Goal: Information Seeking & Learning: Learn about a topic

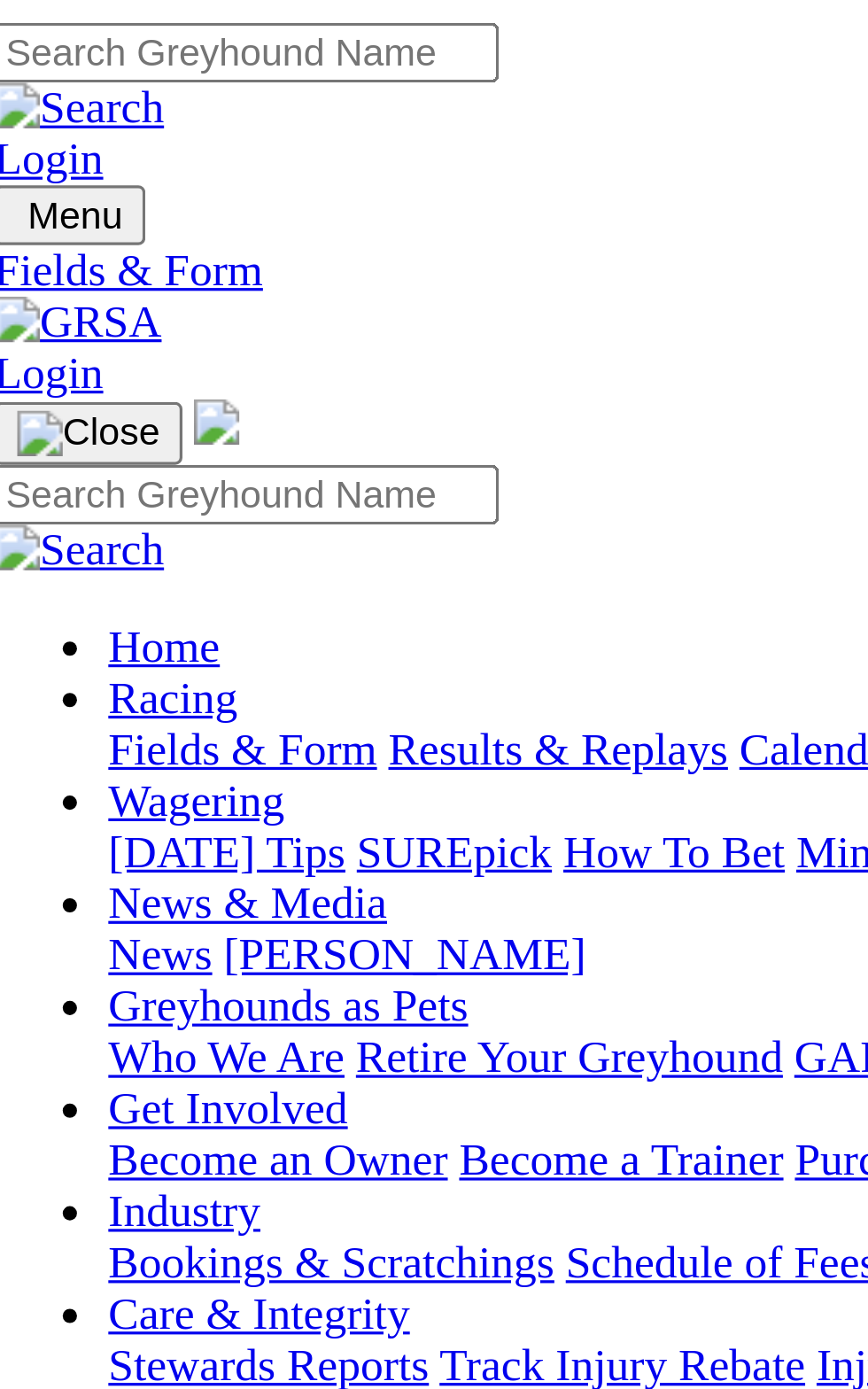
click at [54, 677] on span "[PERSON_NAME] Bridge" at bounding box center [84, 684] width 155 height 15
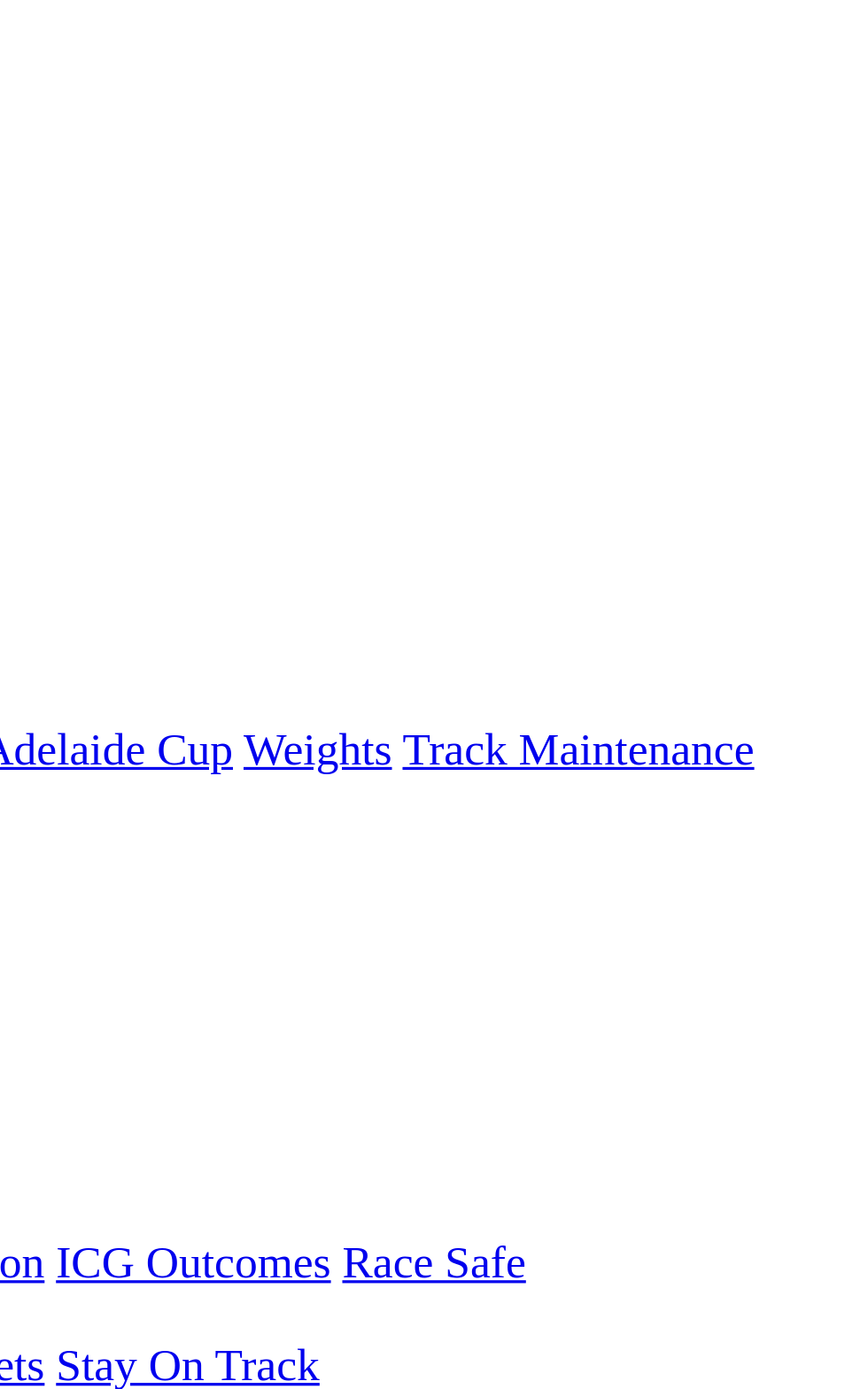
click at [39, 693] on link "F" at bounding box center [35, 700] width 8 height 15
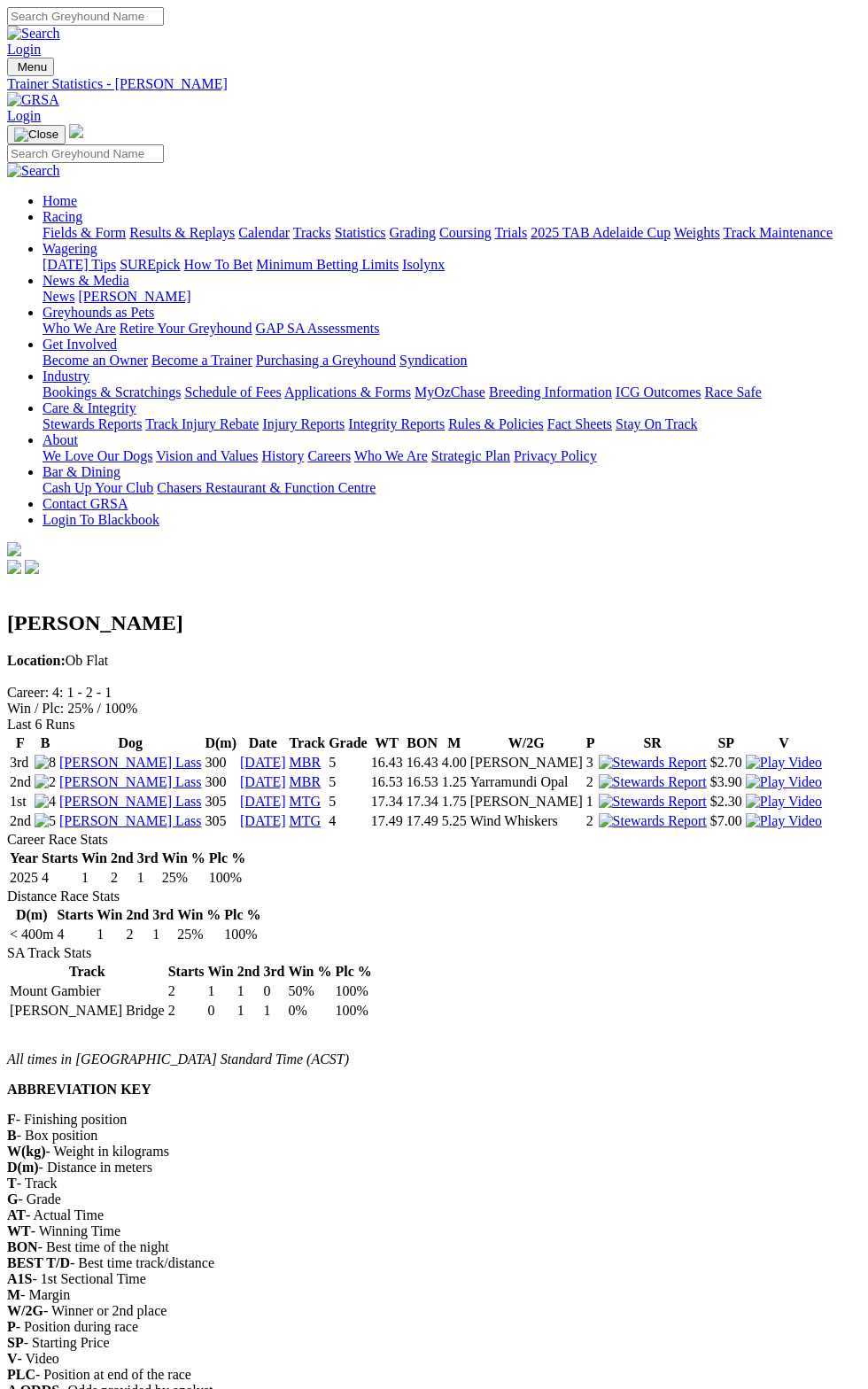
click at [15, 71] on img "Toggle navigation" at bounding box center [15, 71] width 0 height 0
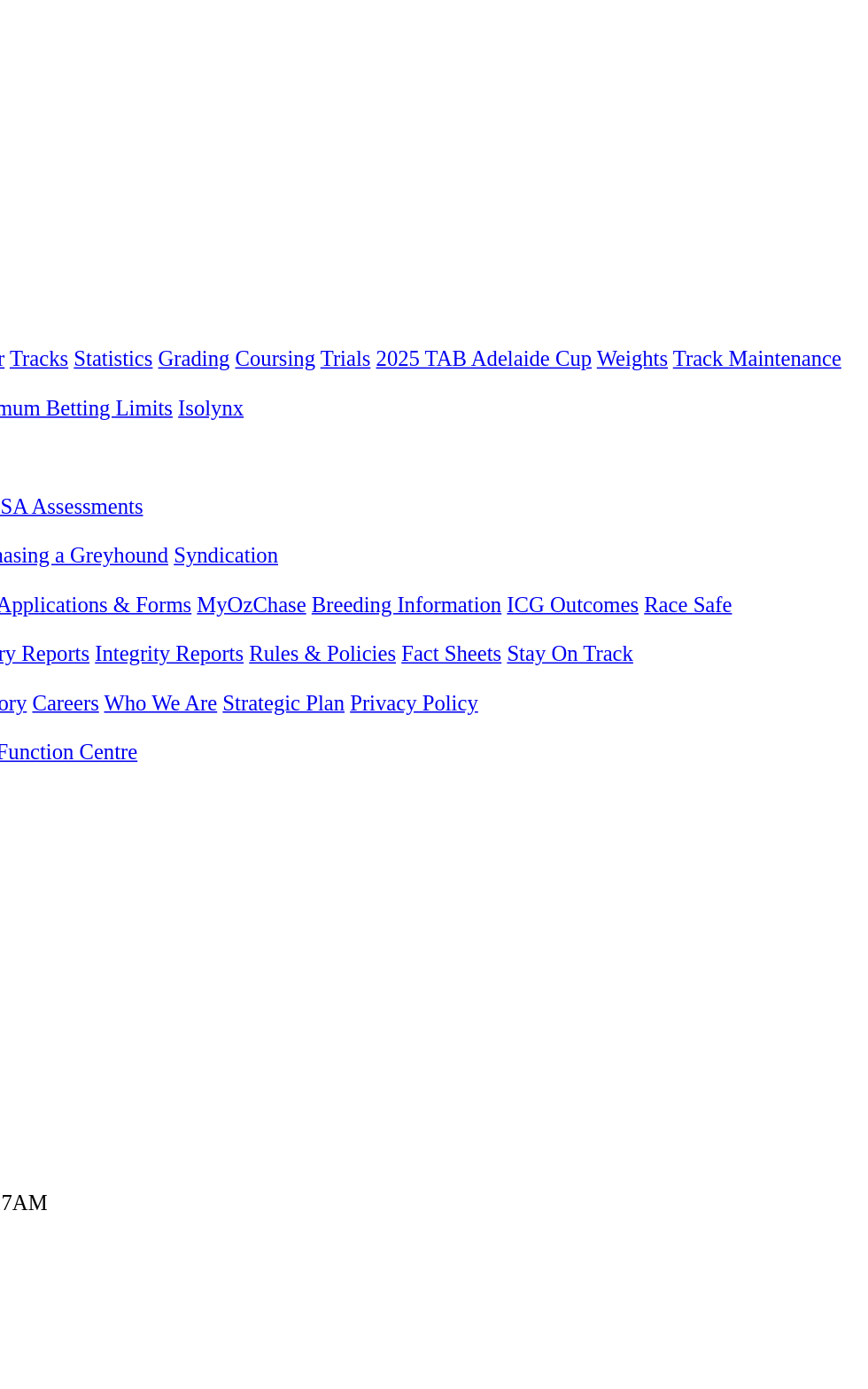
click at [39, 693] on link "F" at bounding box center [35, 700] width 8 height 15
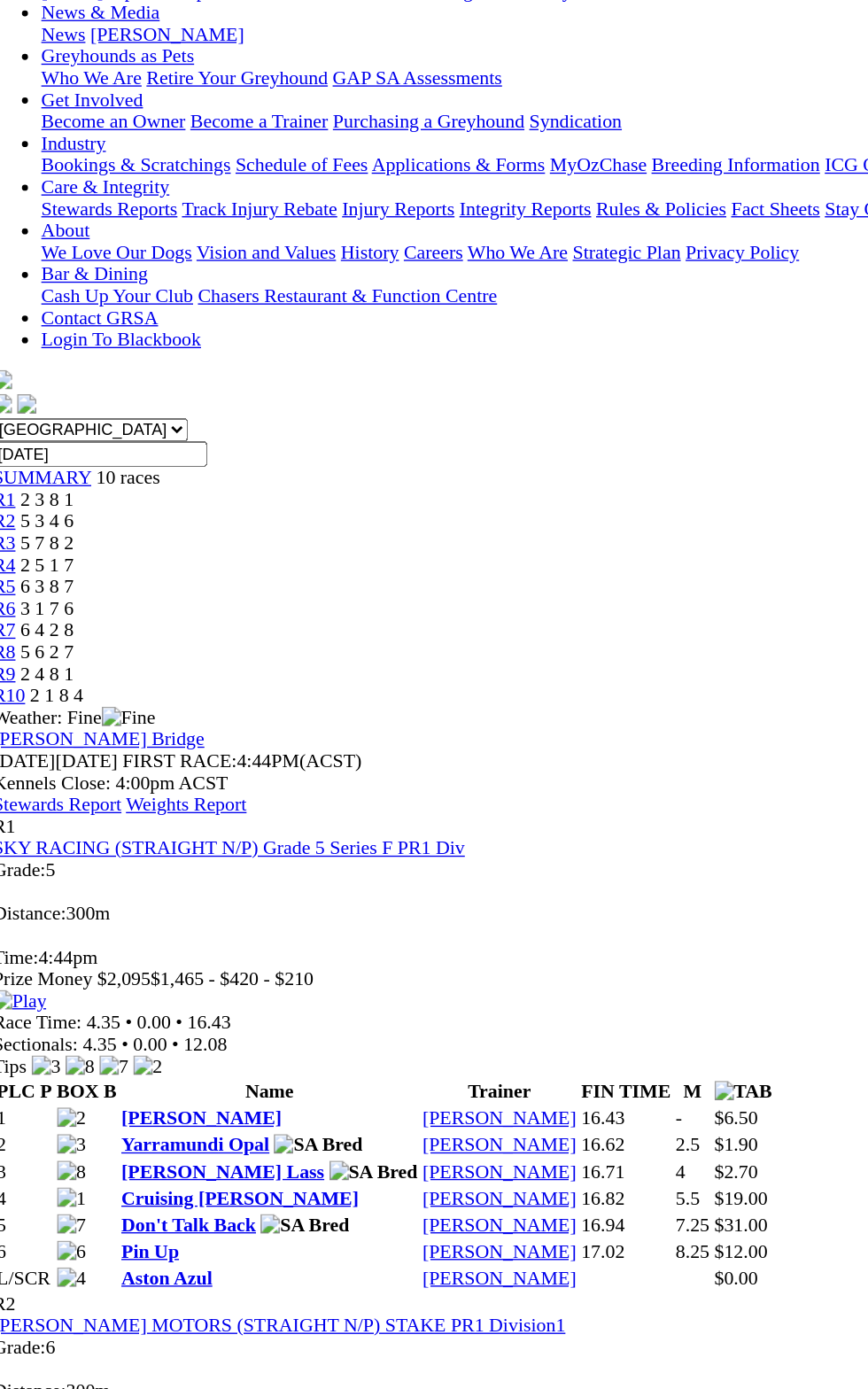
scroll to position [255, 0]
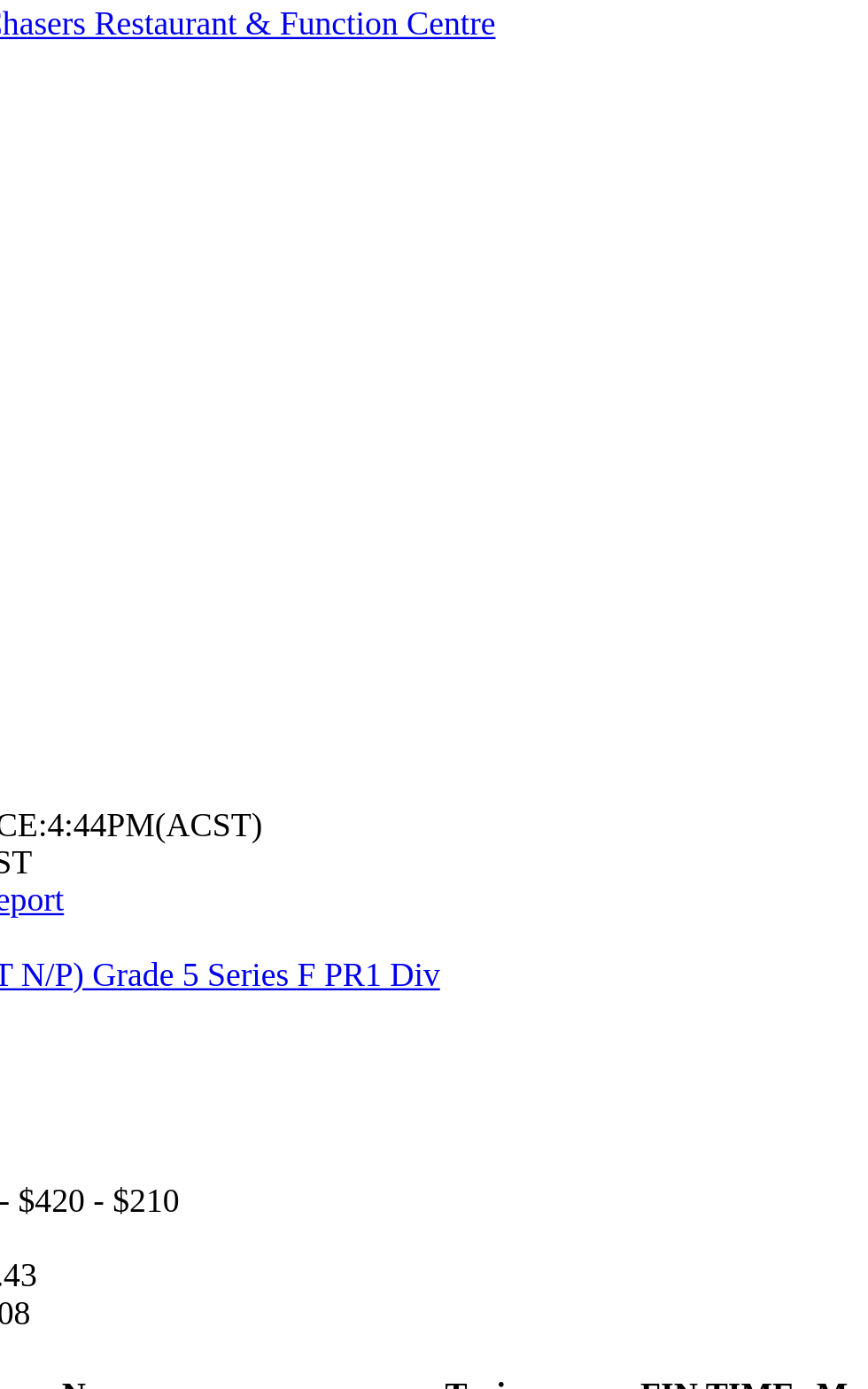
click at [410, 962] on div "R2 FISCHER MOTORS (STRAIGHT N/P) STAKE PR1 Division1 Grade: 6 • Distance: 300m …" at bounding box center [434, 1034] width 853 height 144
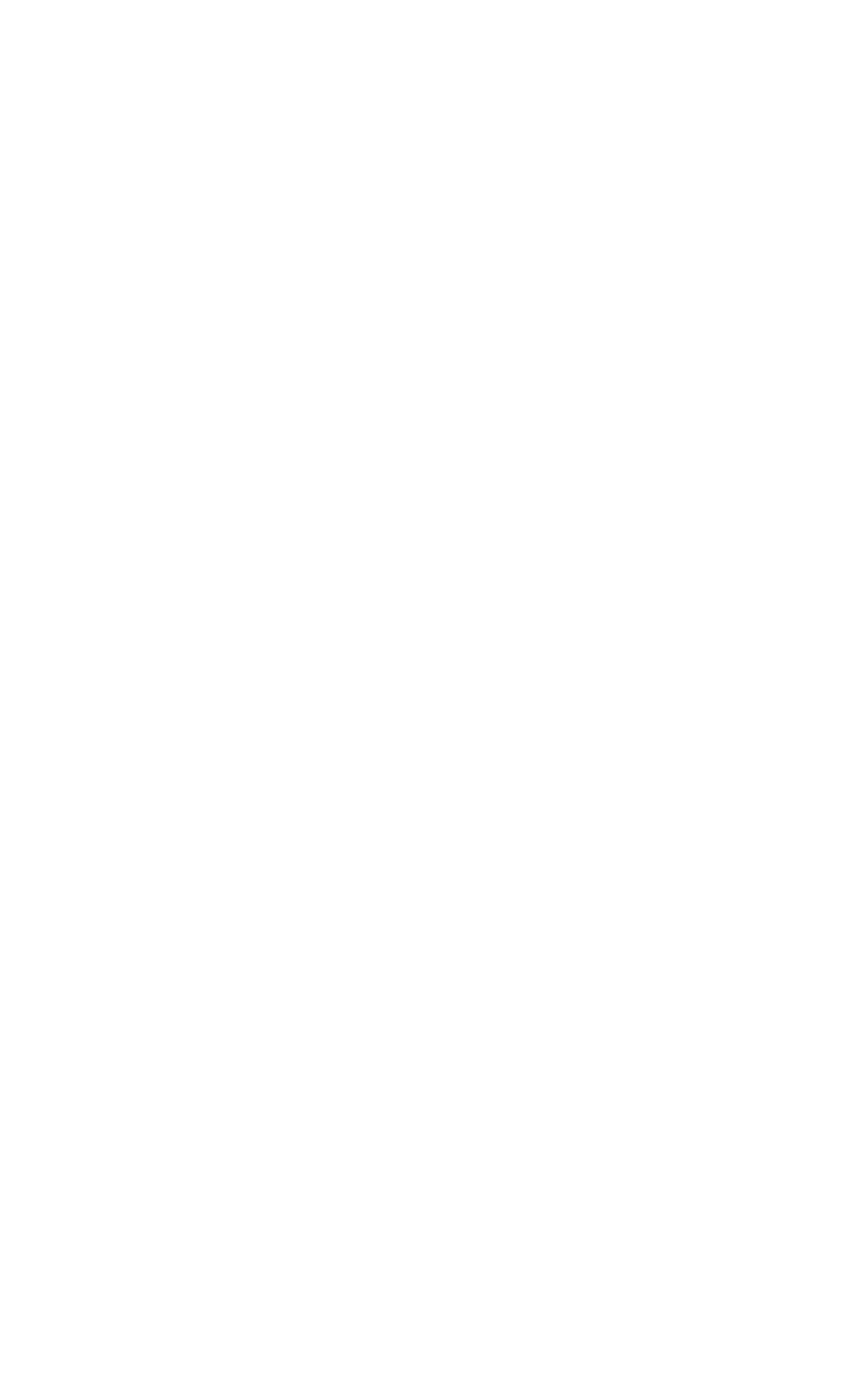
scroll to position [2578, 0]
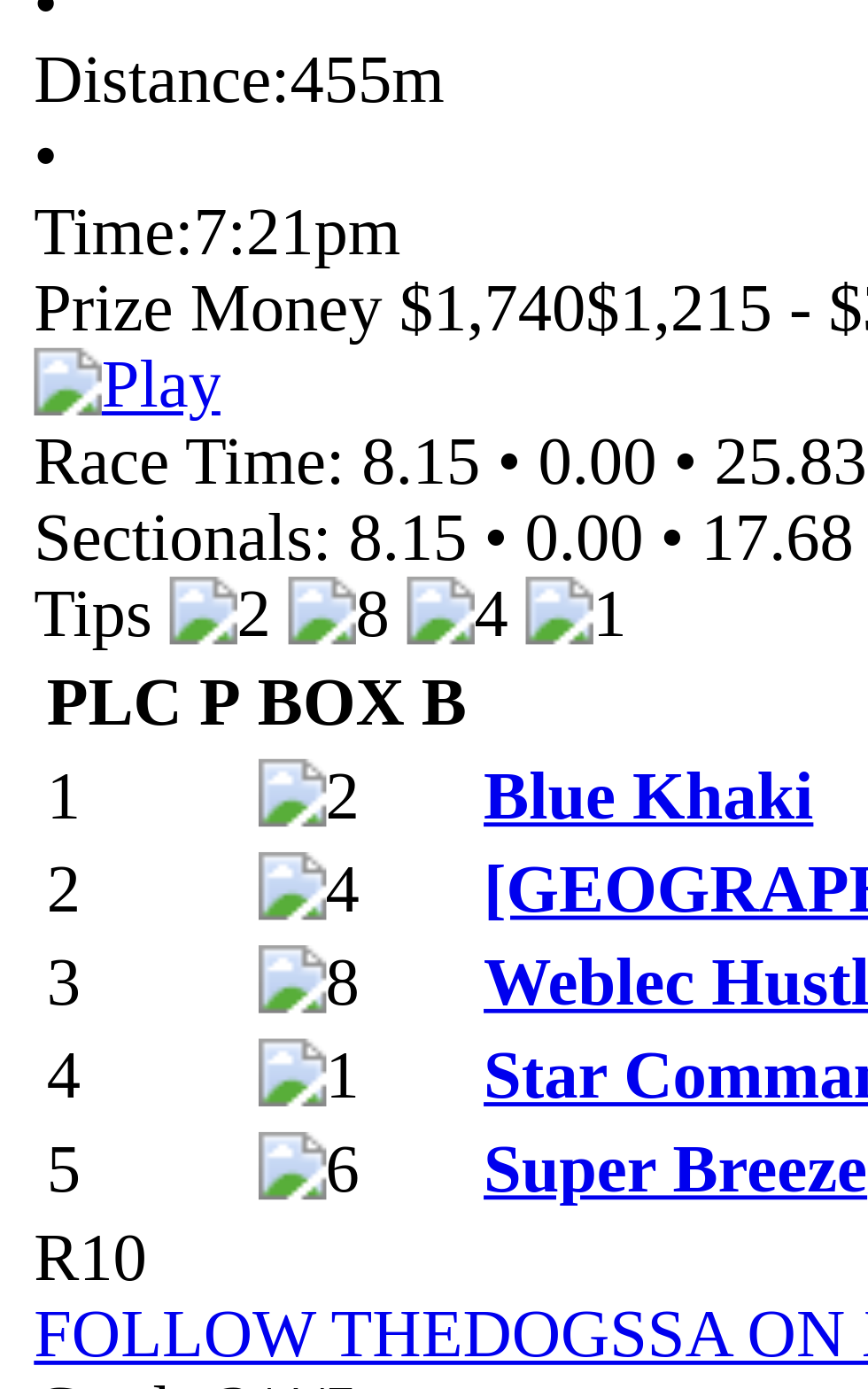
click at [166, 945] on td "Majestic Mclaren" at bounding box center [188, 936] width 176 height 18
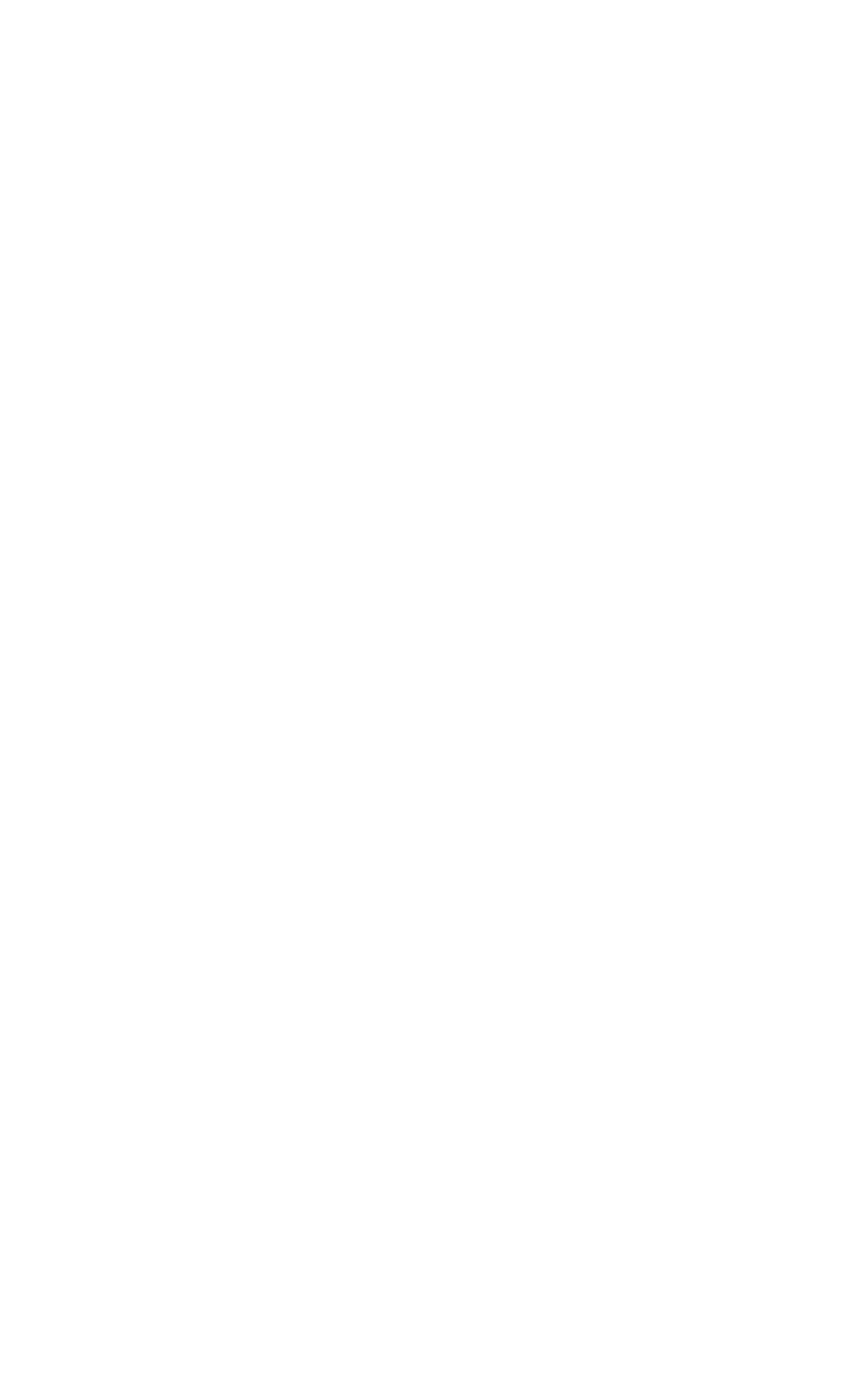
scroll to position [3736, 0]
click at [538, 464] on td "6.25" at bounding box center [524, 455] width 26 height 18
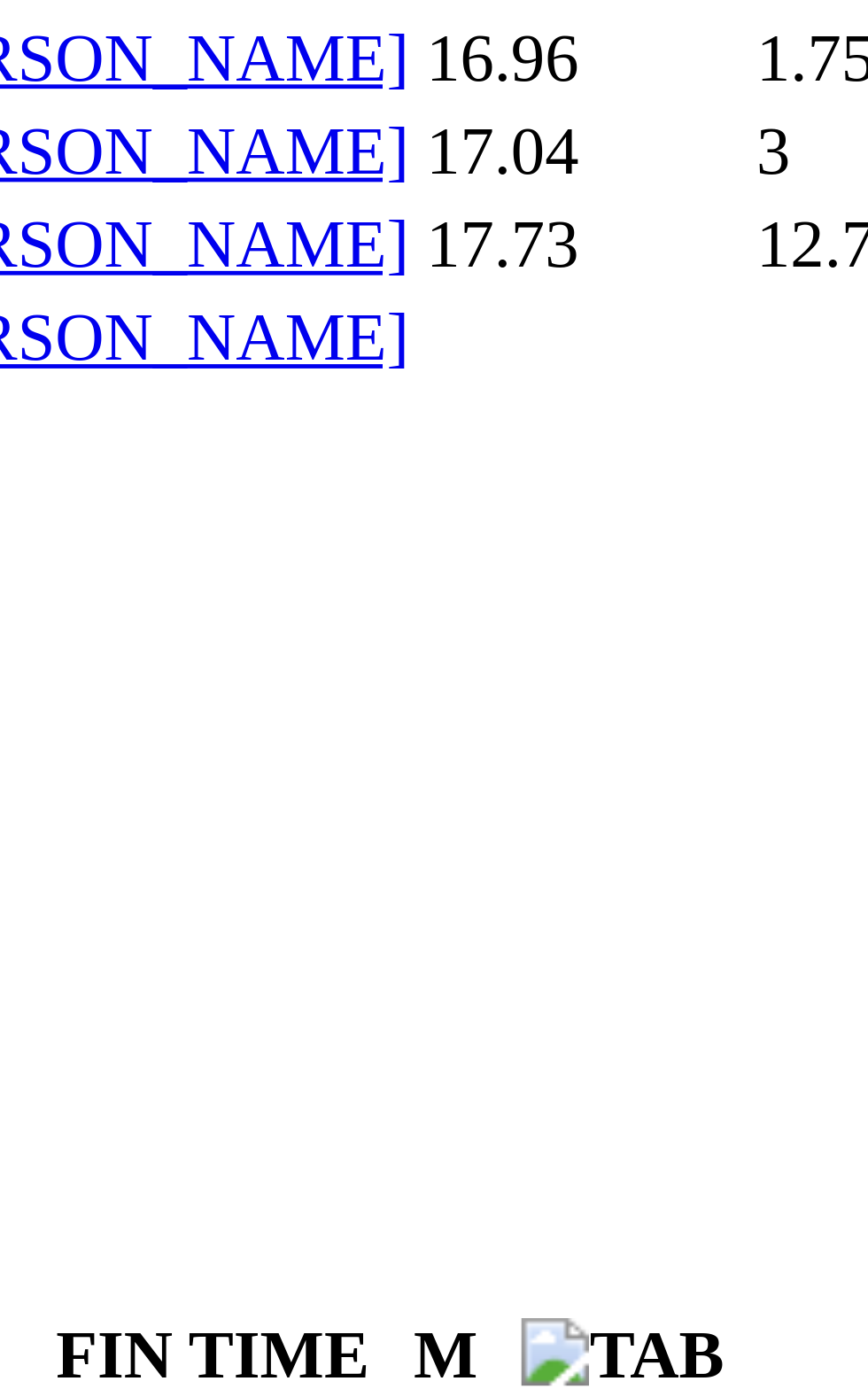
scroll to position [1504, 0]
click at [192, 373] on b "Mafia Mistress" at bounding box center [145, 381] width 90 height 15
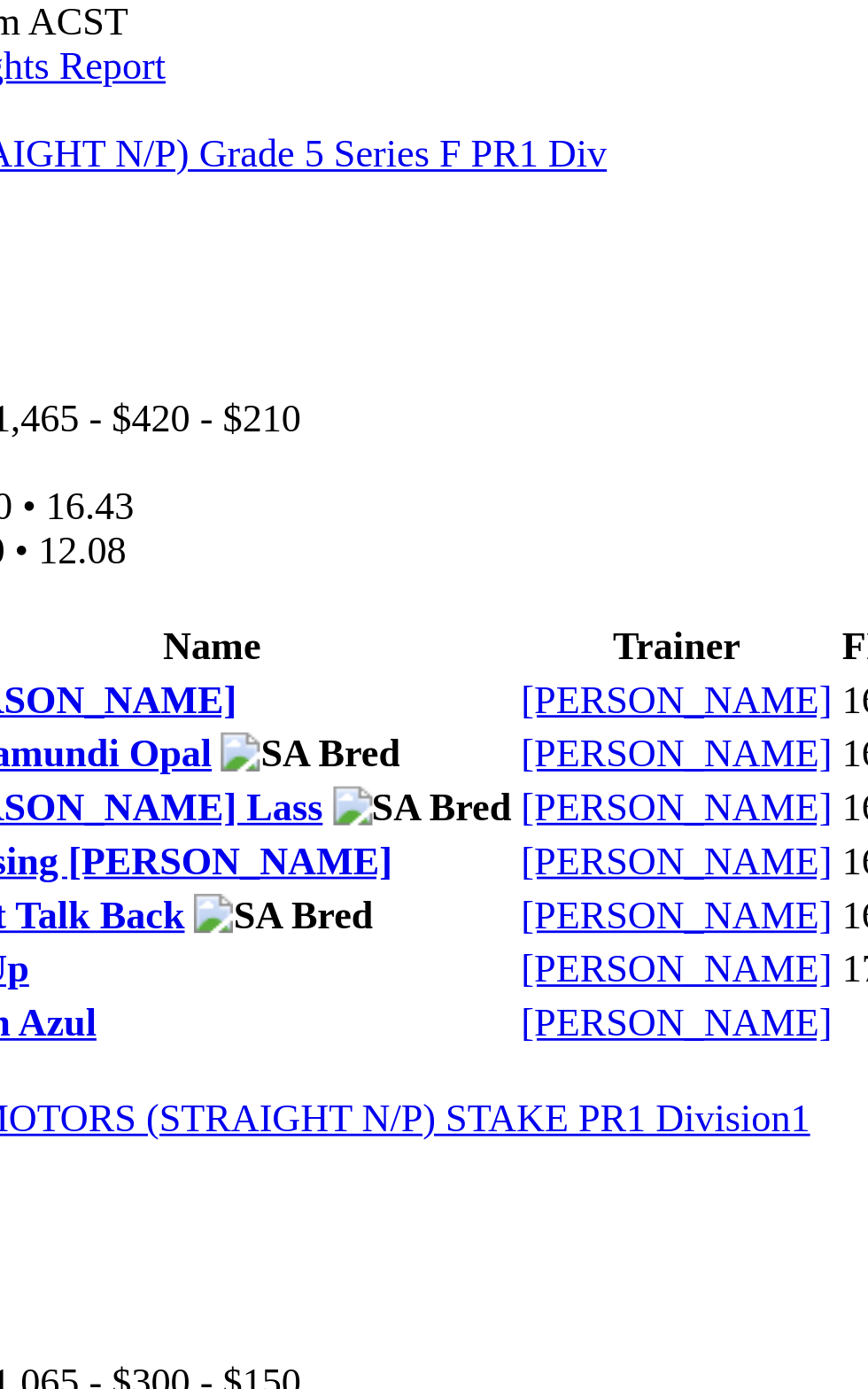
scroll to position [833, 0]
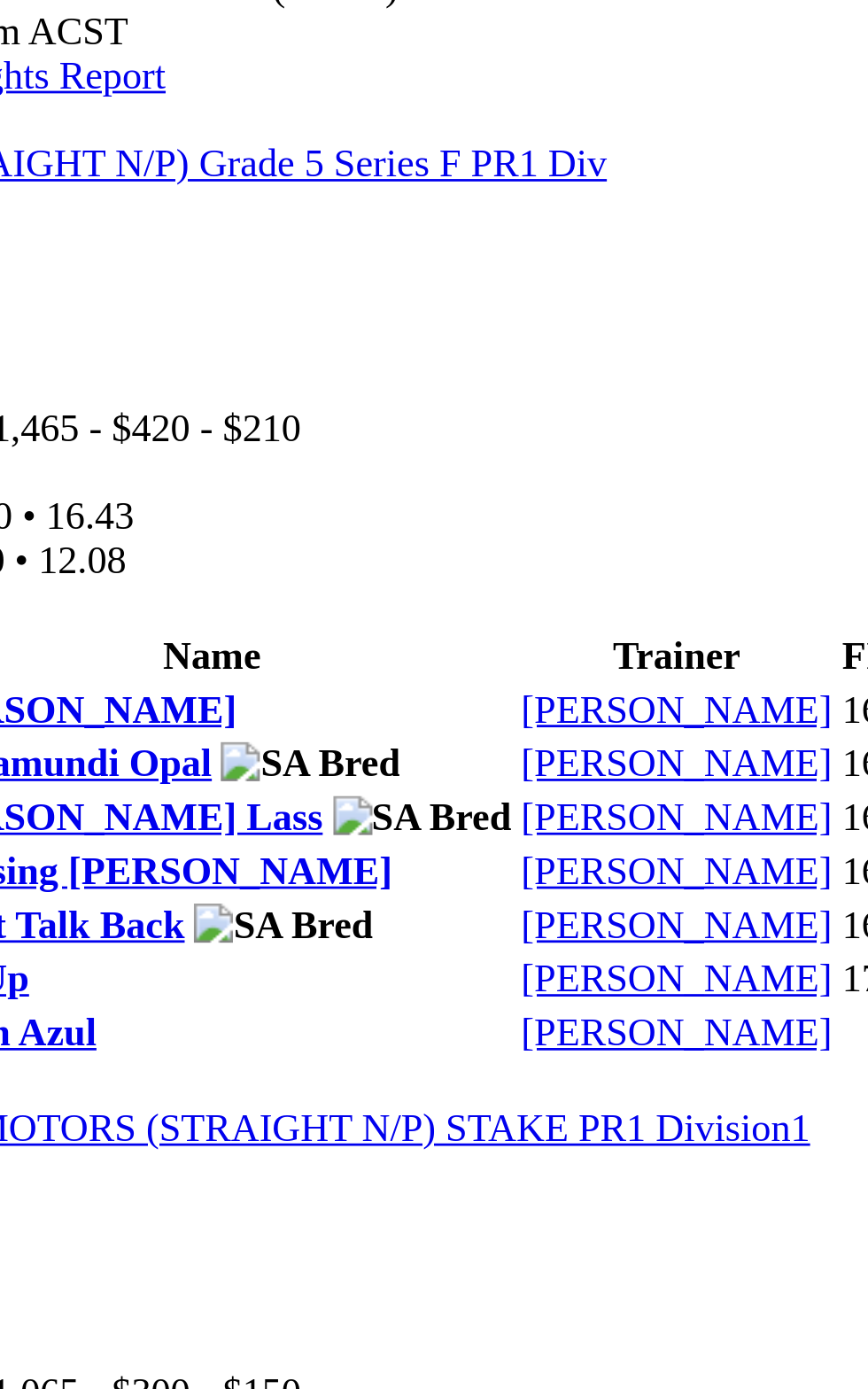
click at [267, 598] on div "Outshine" at bounding box center [218, 606] width 234 height 16
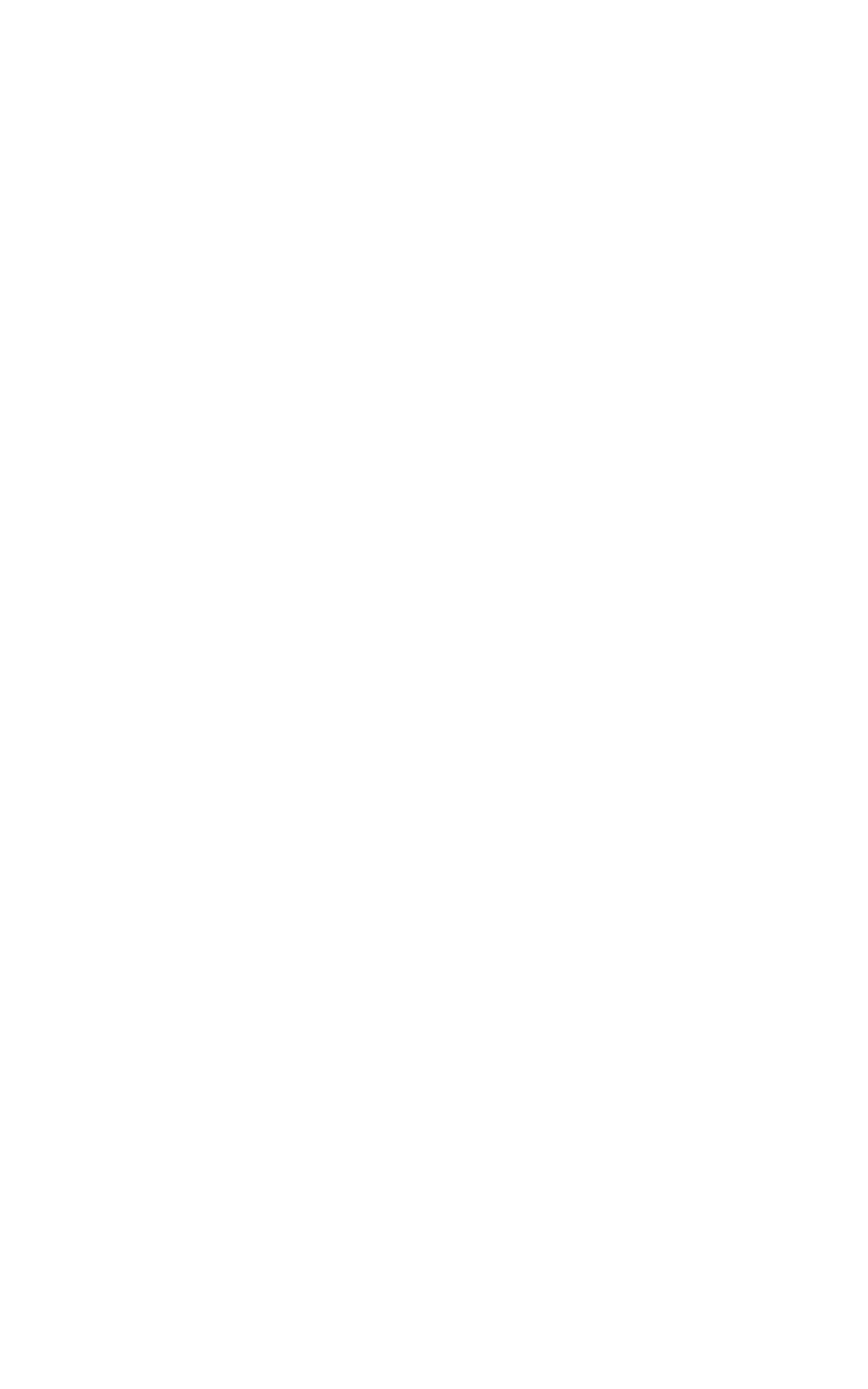
scroll to position [734, 0]
click at [578, 463] on td "$0.00" at bounding box center [556, 472] width 44 height 18
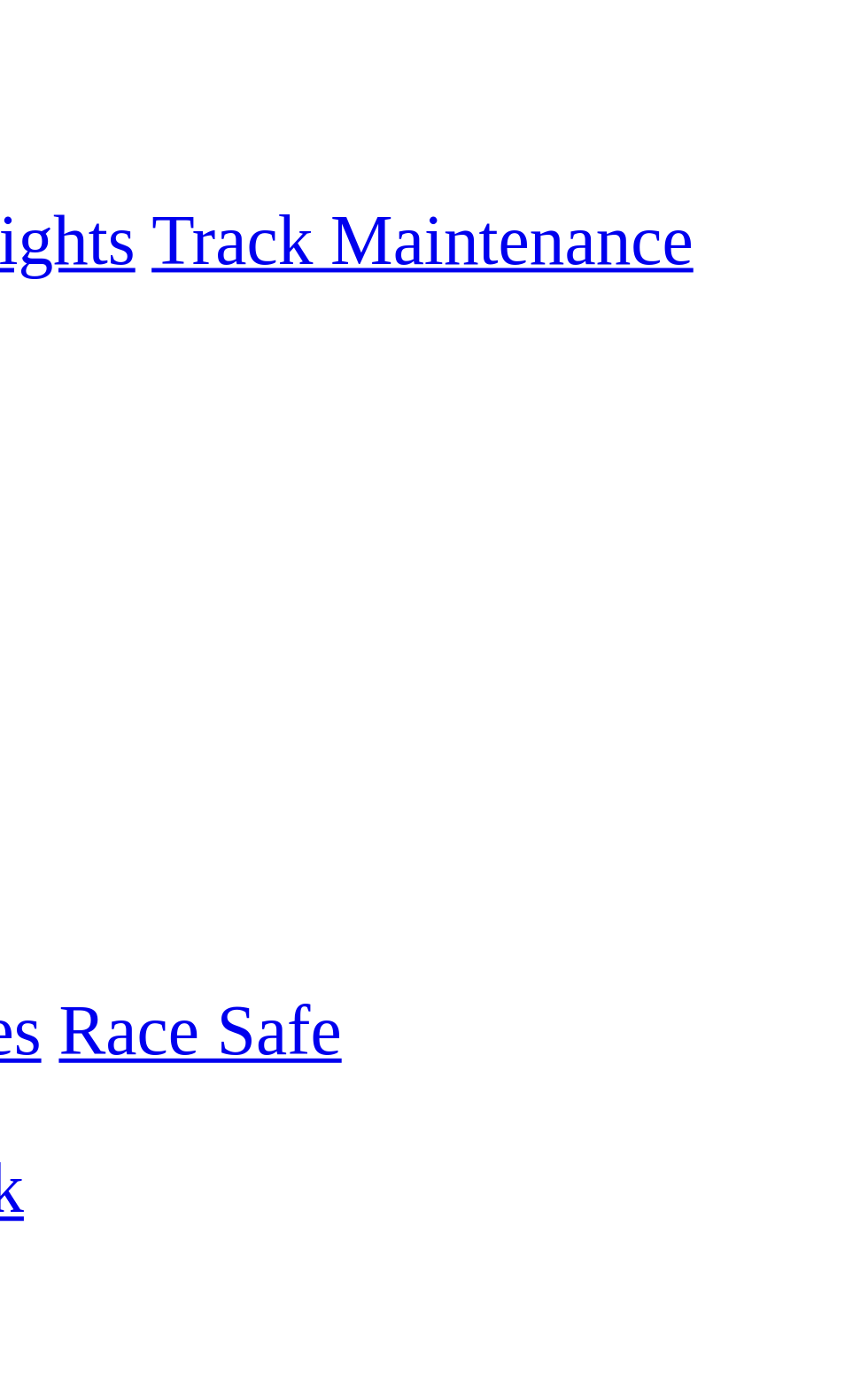
scroll to position [0, 0]
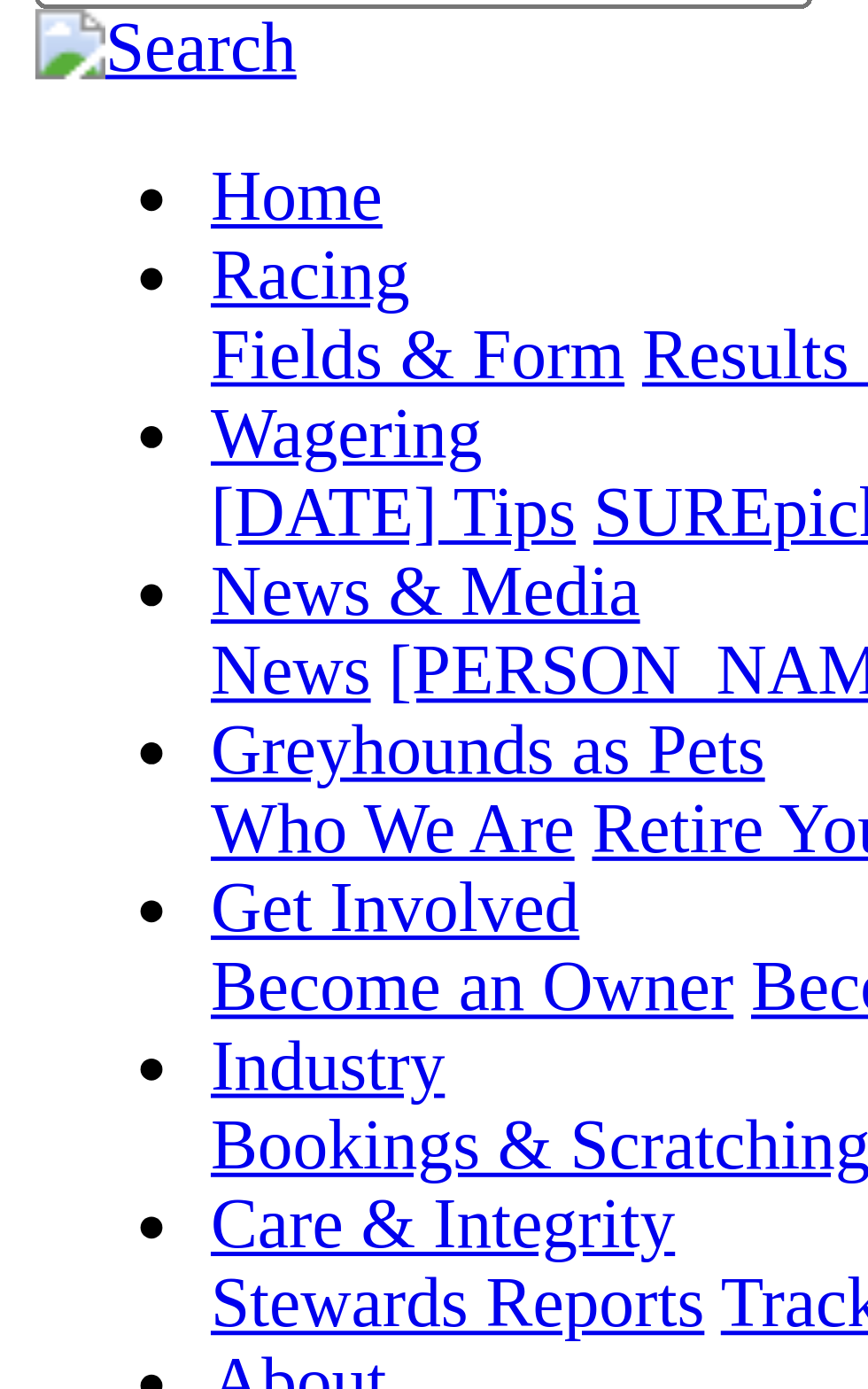
click at [132, 1061] on th "Name" at bounding box center [209, 1070] width 219 height 18
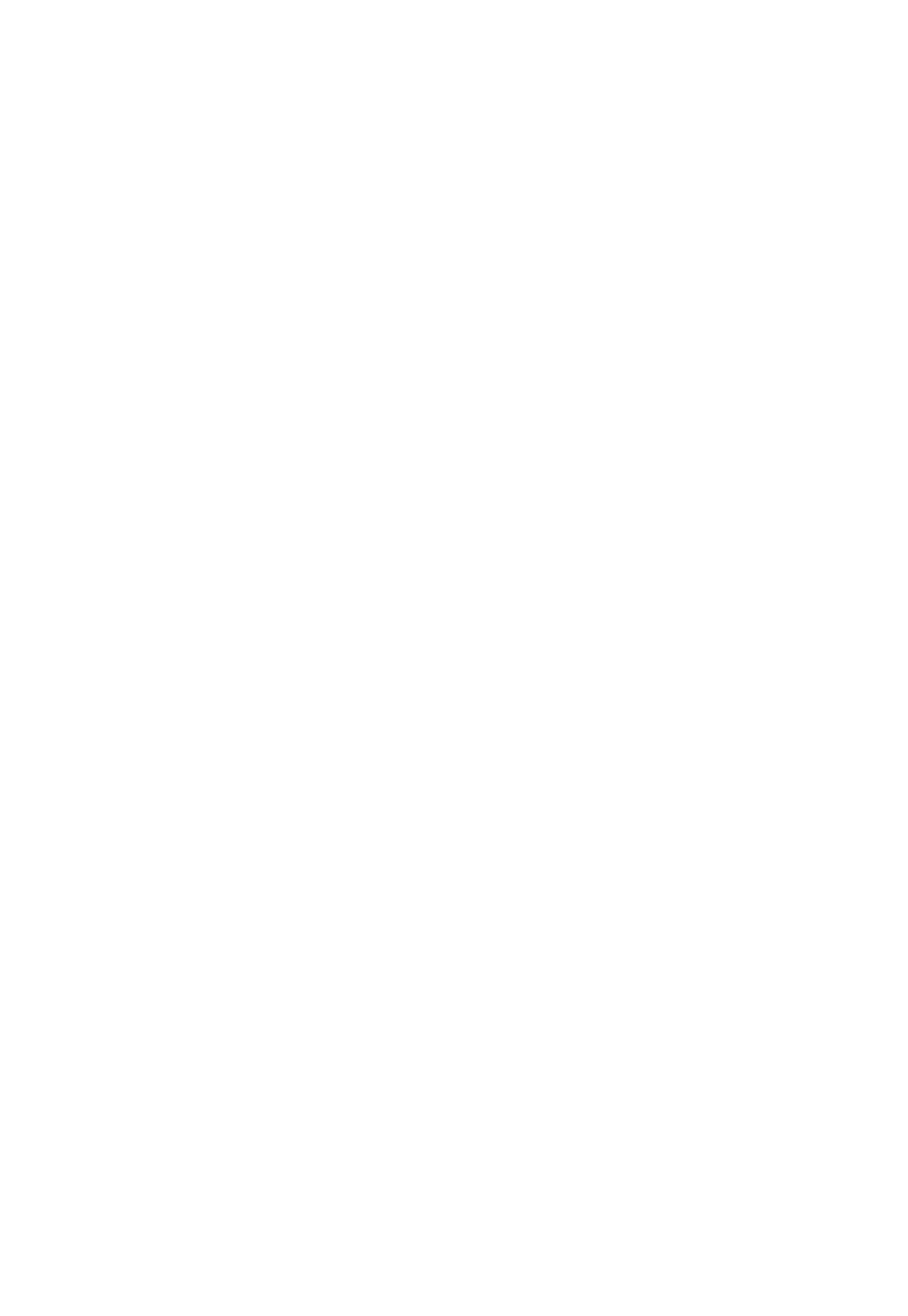
scroll to position [2510, 0]
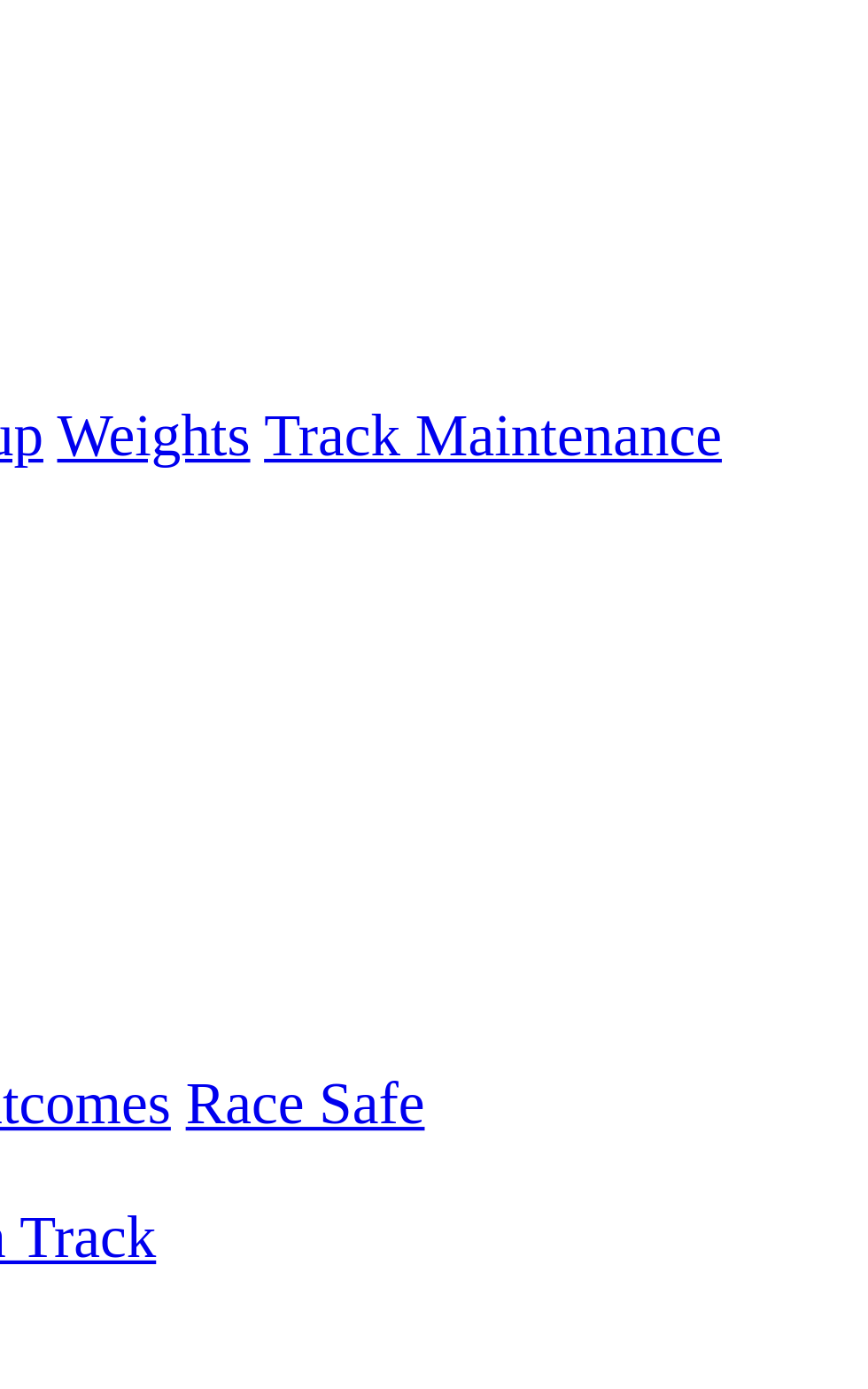
click at [39, 660] on link "F" at bounding box center [35, 668] width 8 height 15
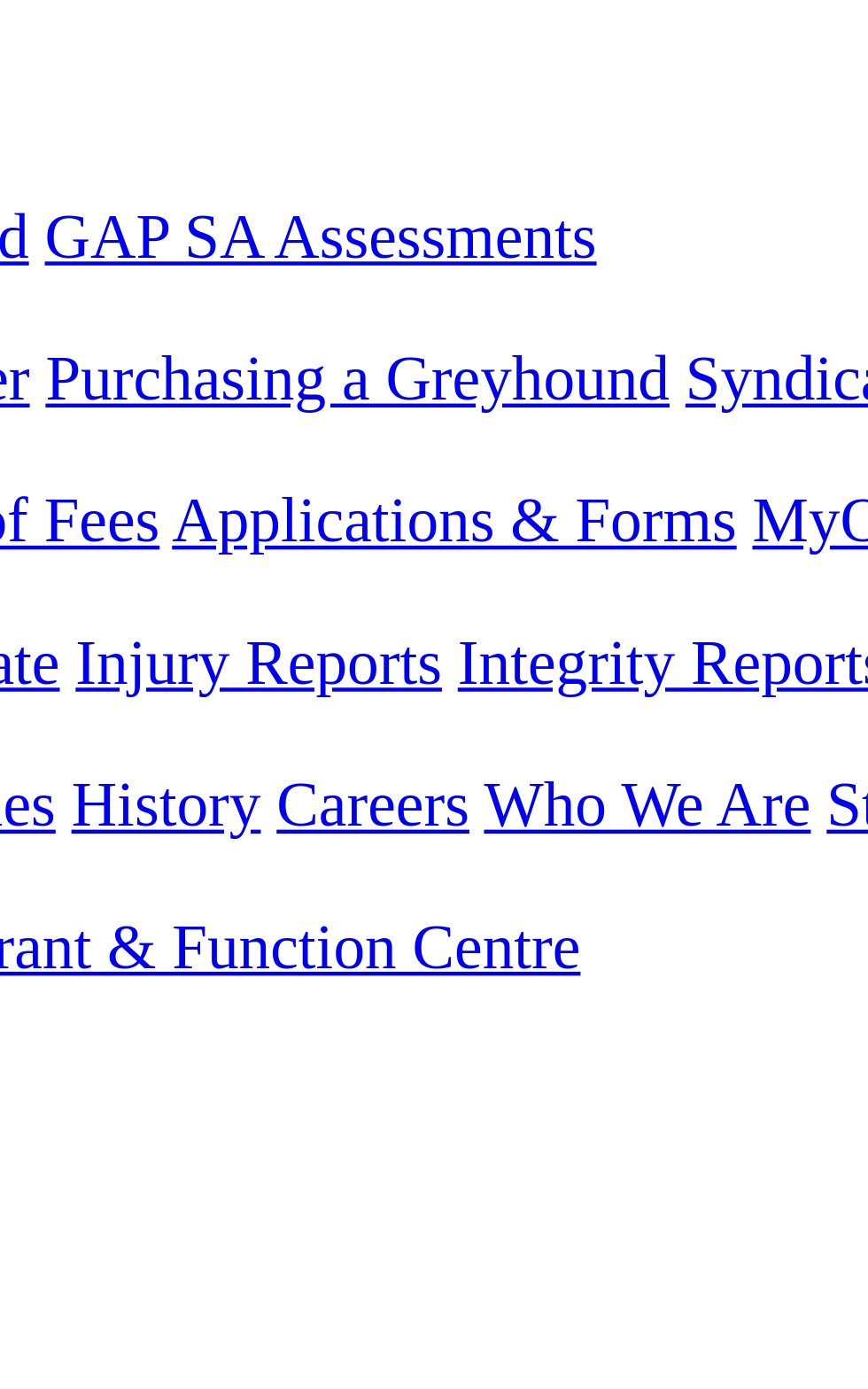
click at [437, 1092] on td "20.40" at bounding box center [464, 1101] width 54 height 18
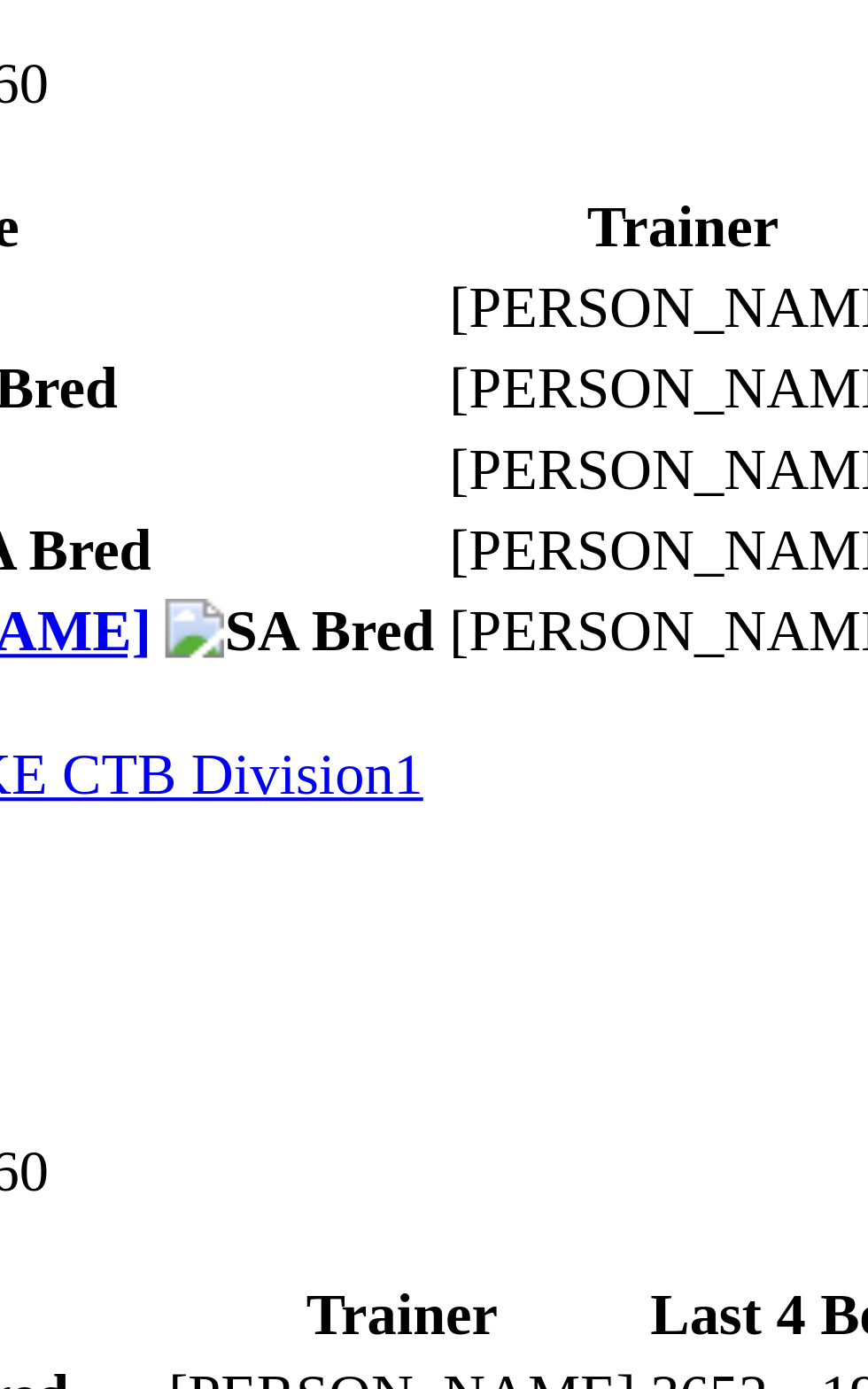
scroll to position [858, 0]
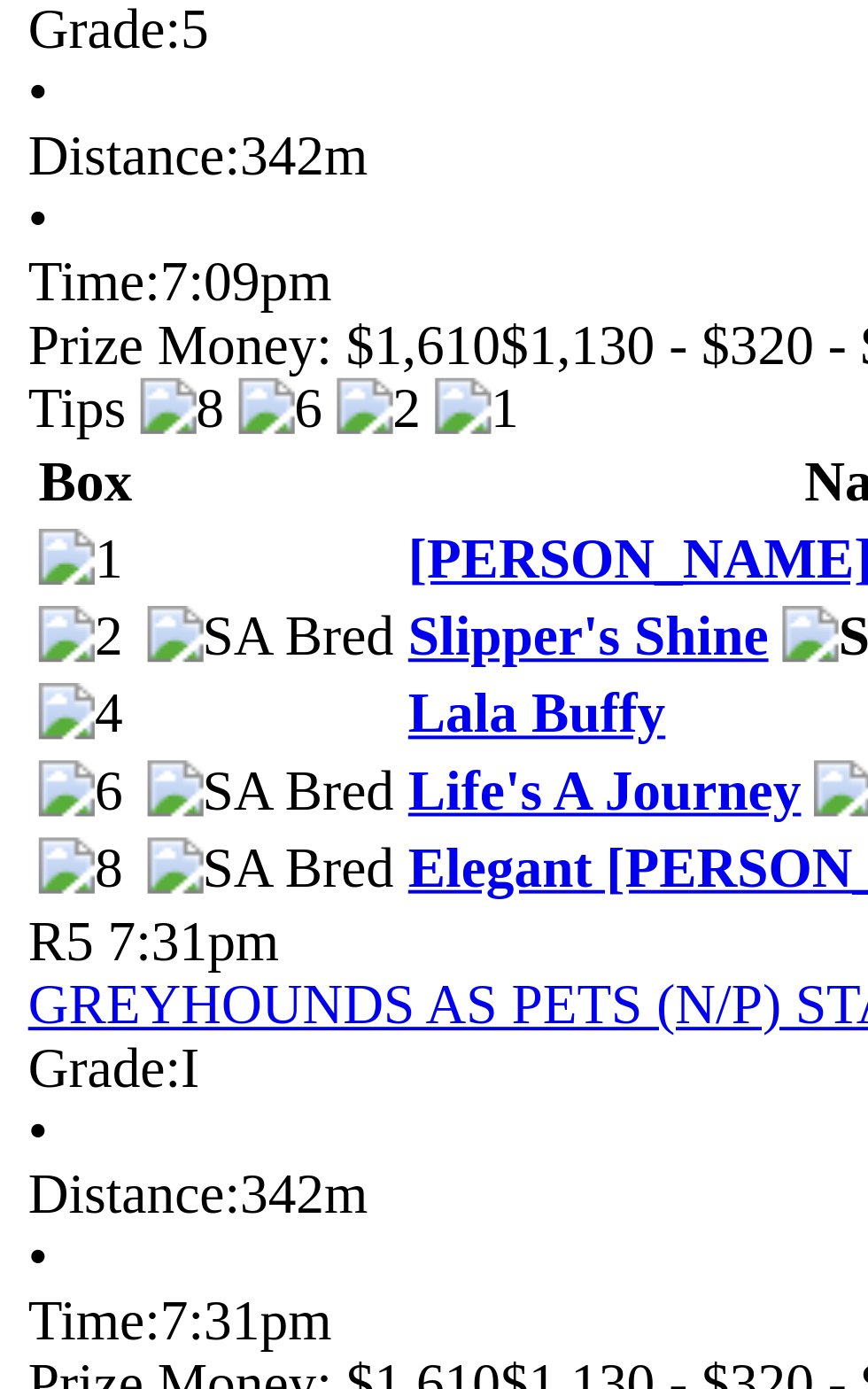
scroll to position [1257, 0]
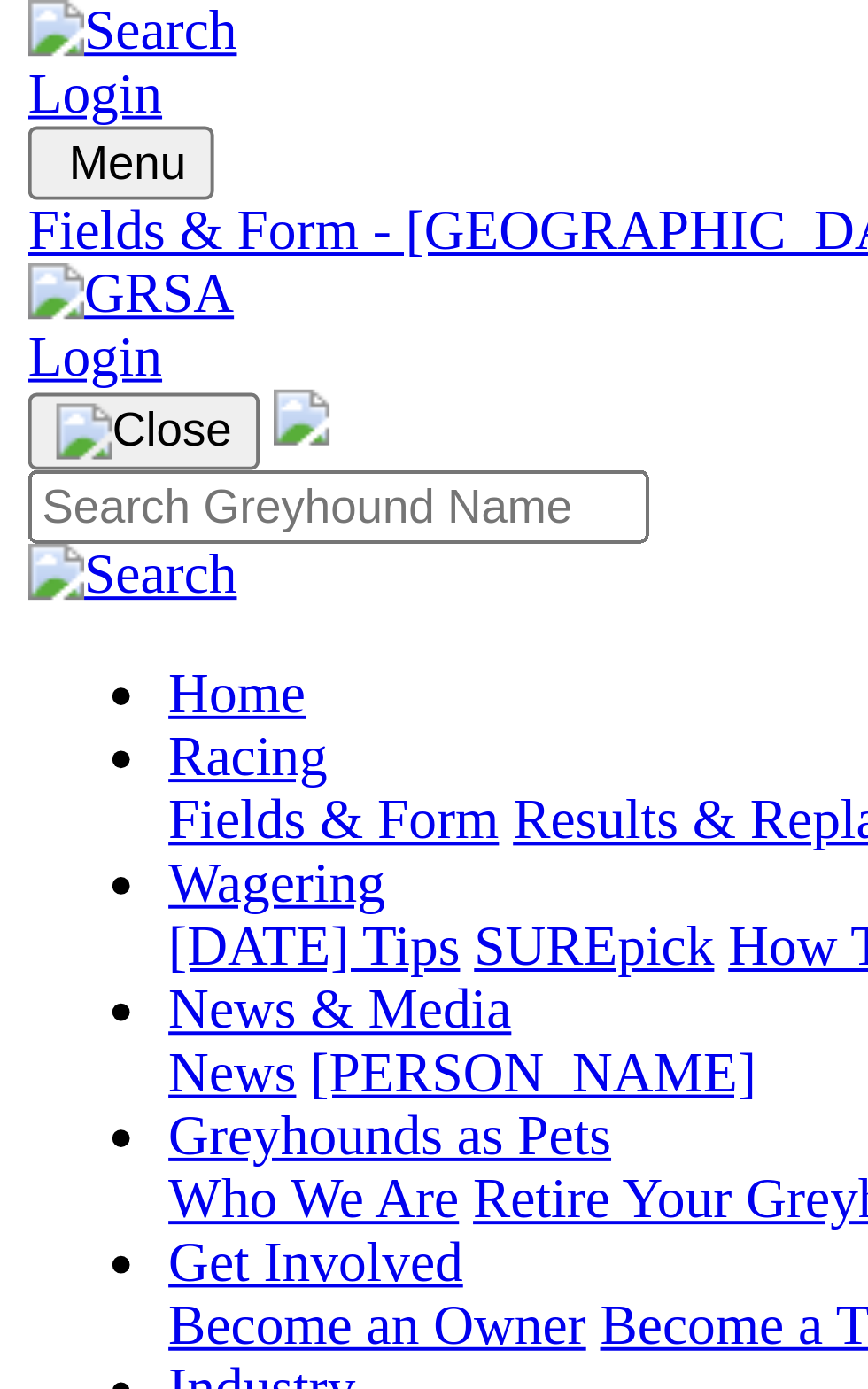
scroll to position [0, 0]
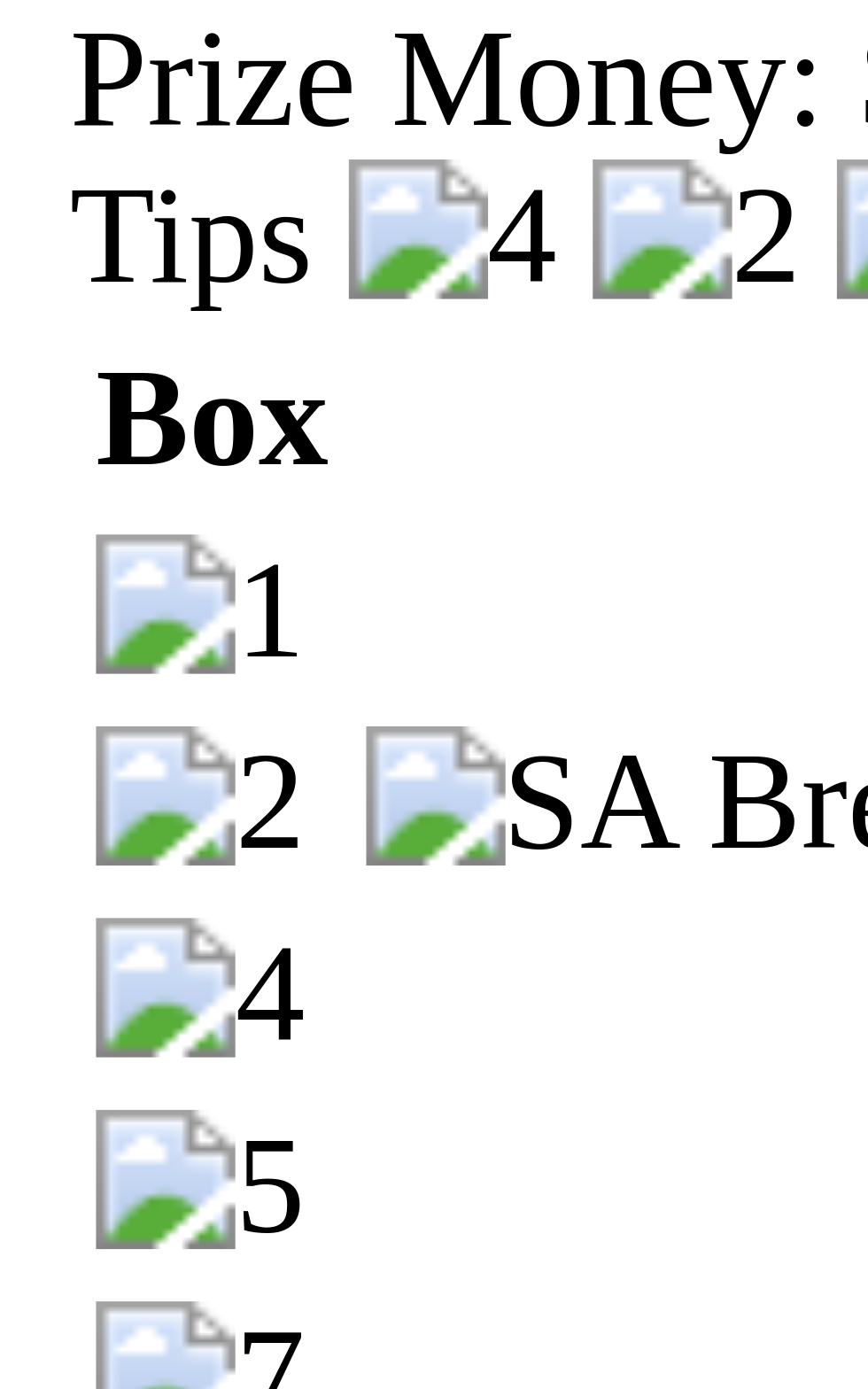
scroll to position [2038, 0]
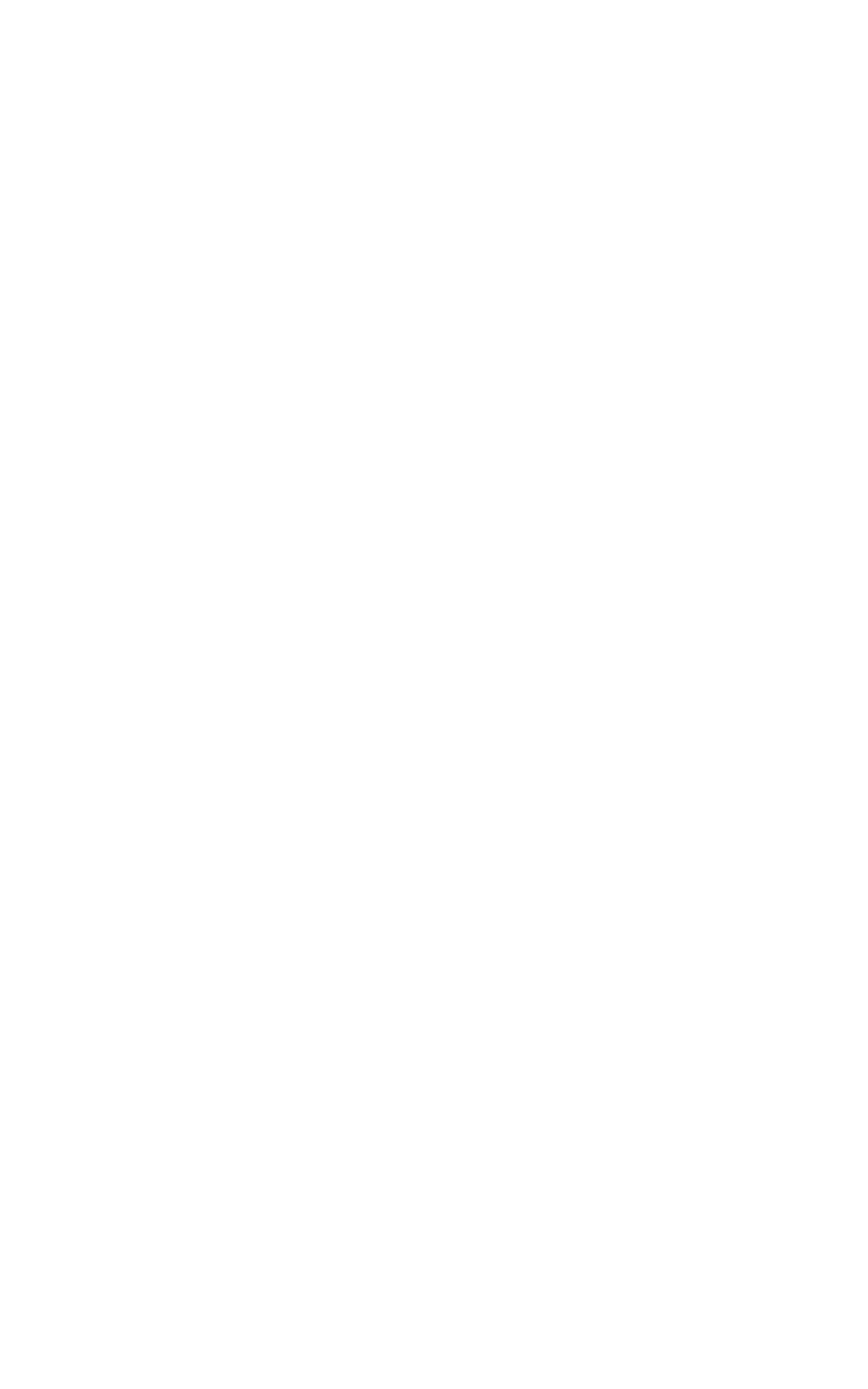
scroll to position [222, 0]
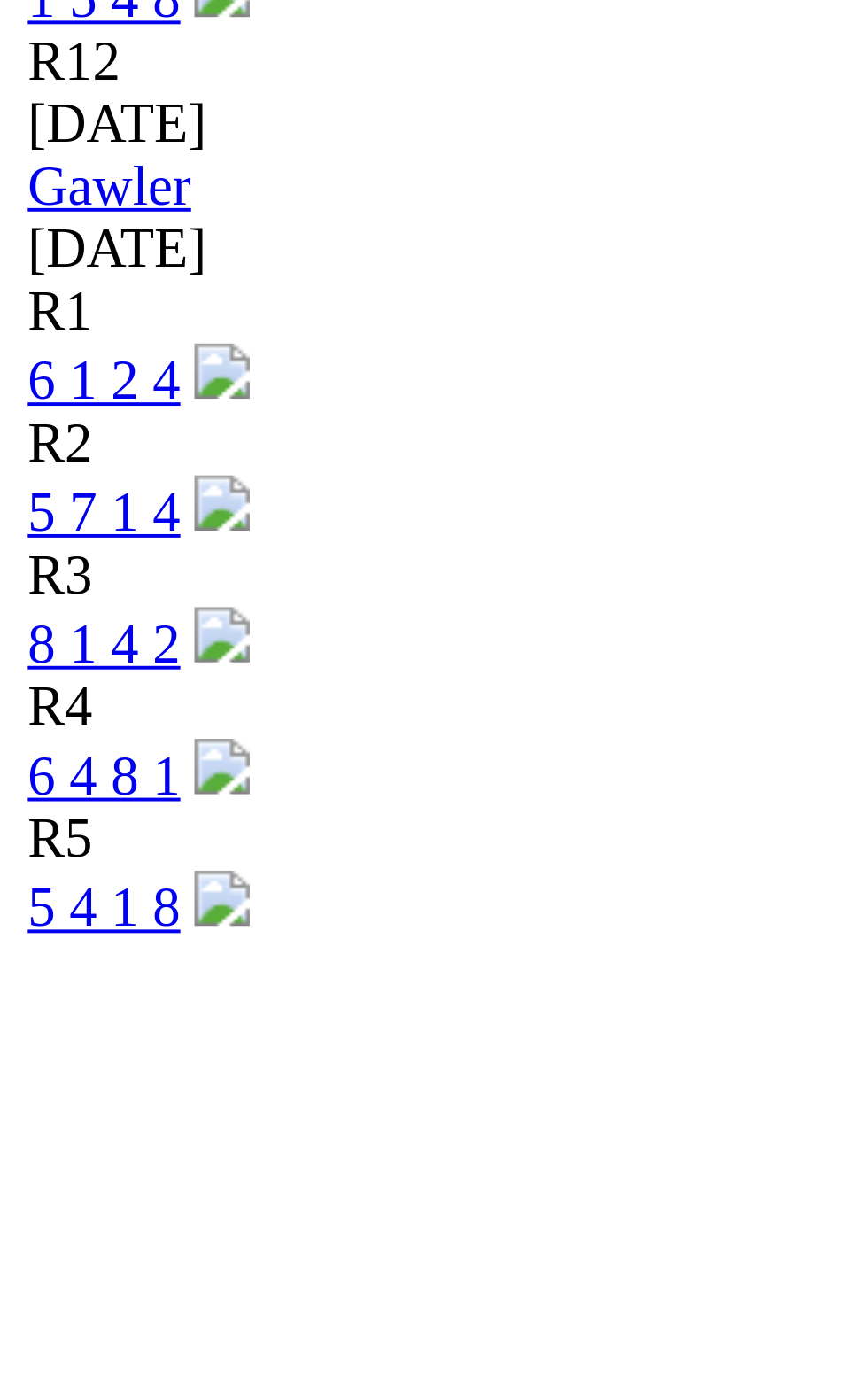
scroll to position [1783, 0]
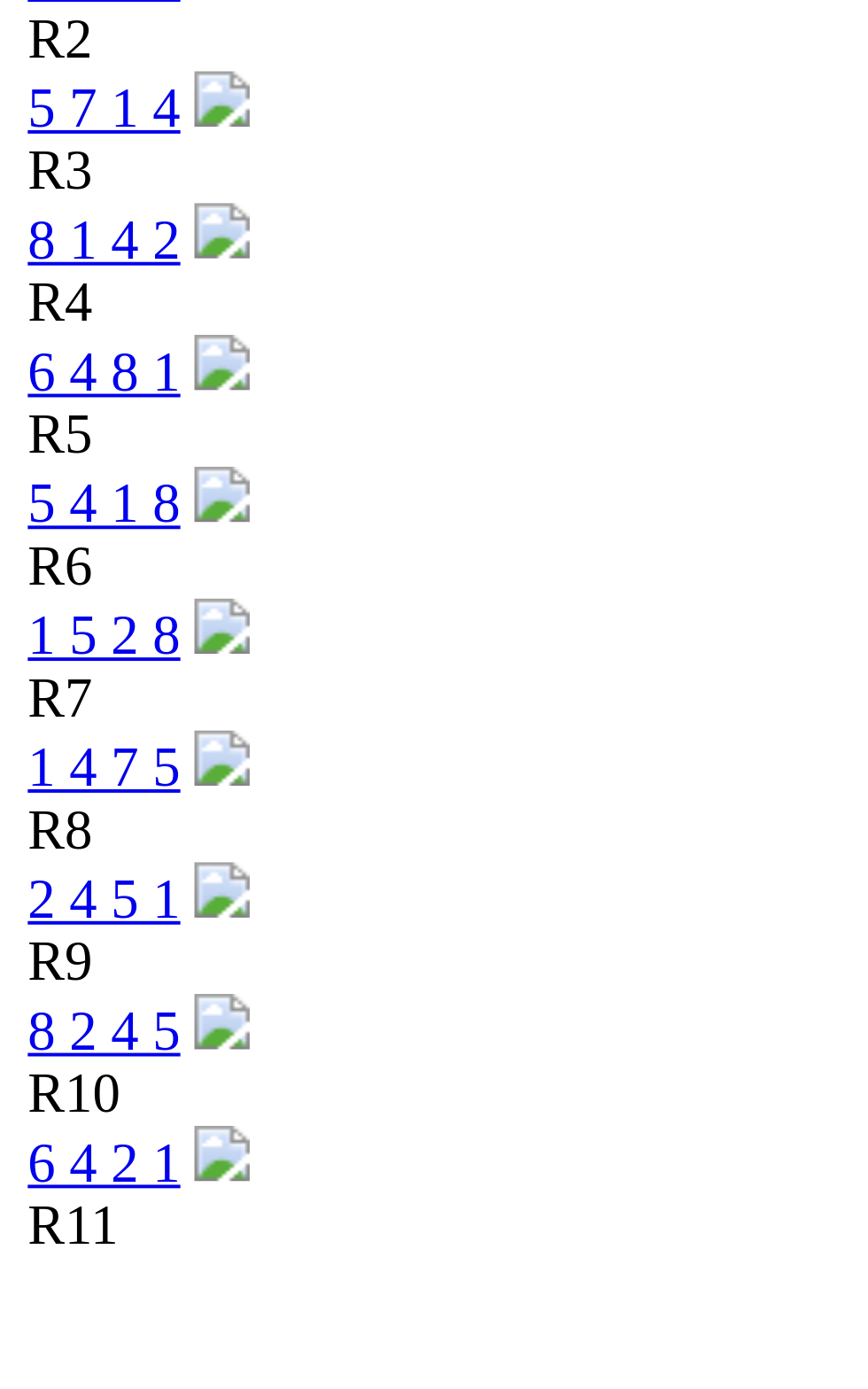
scroll to position [2050, 0]
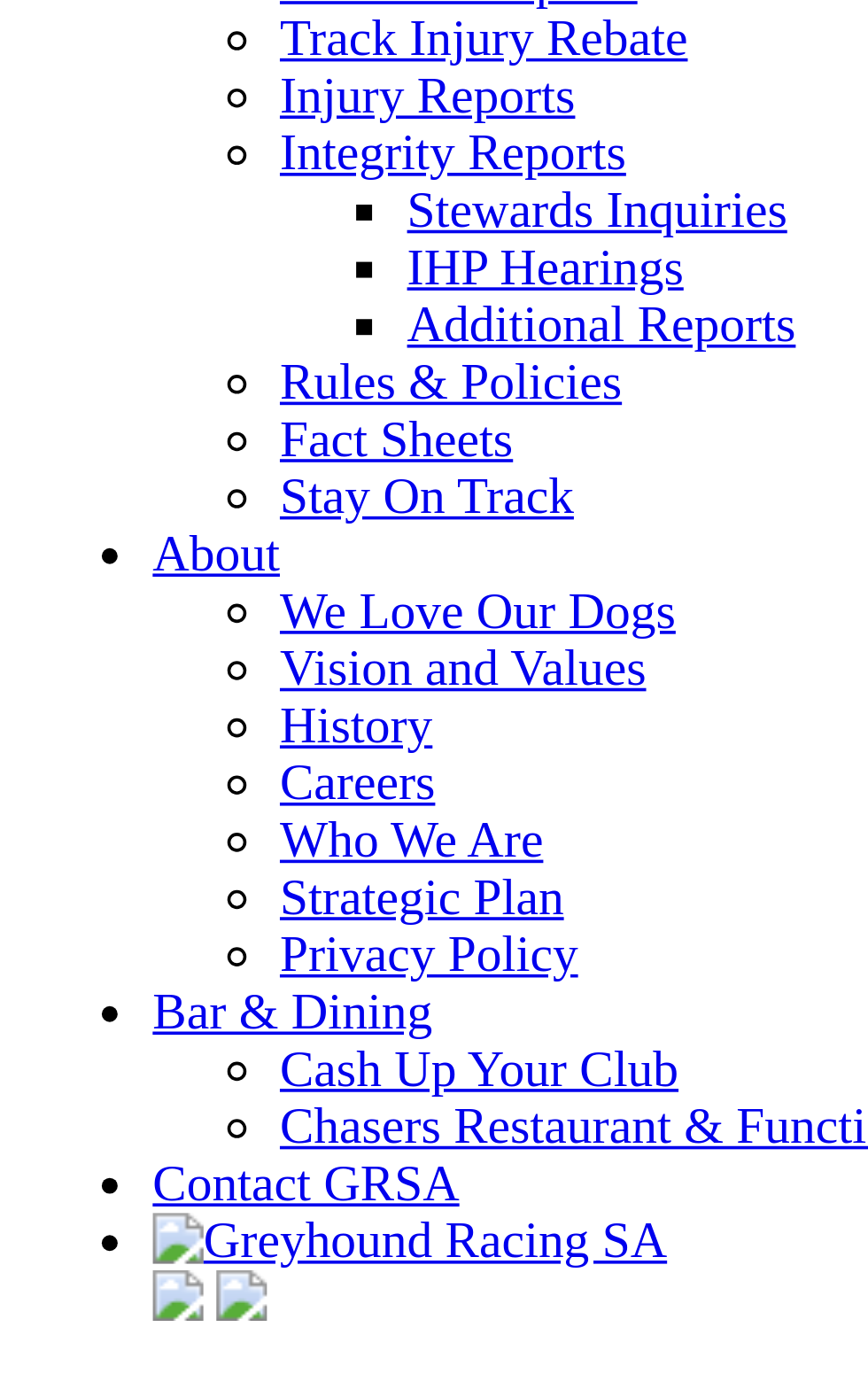
scroll to position [6152, 0]
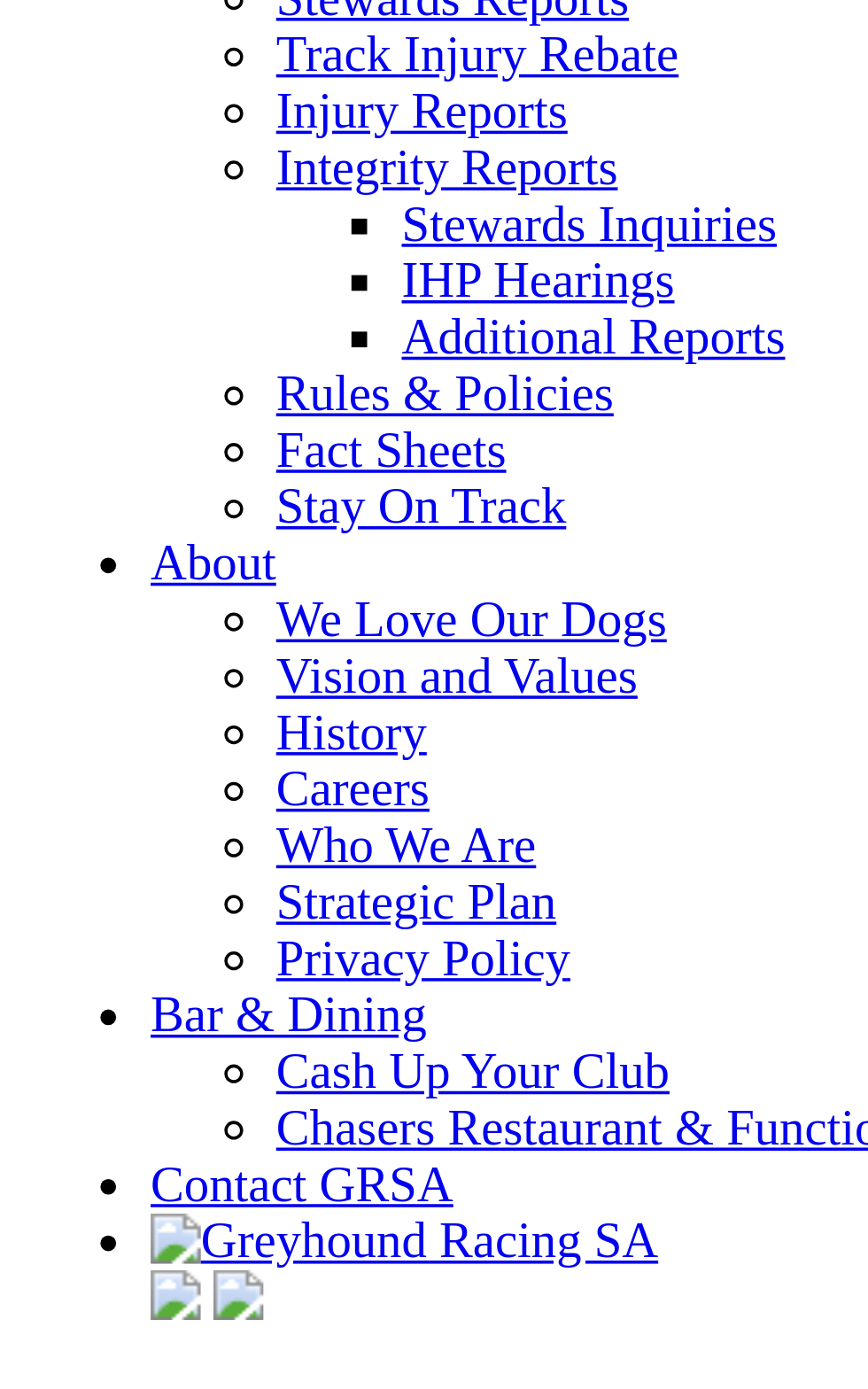
click at [78, 25] on link "Calendar" at bounding box center [104, 18] width 52 height 15
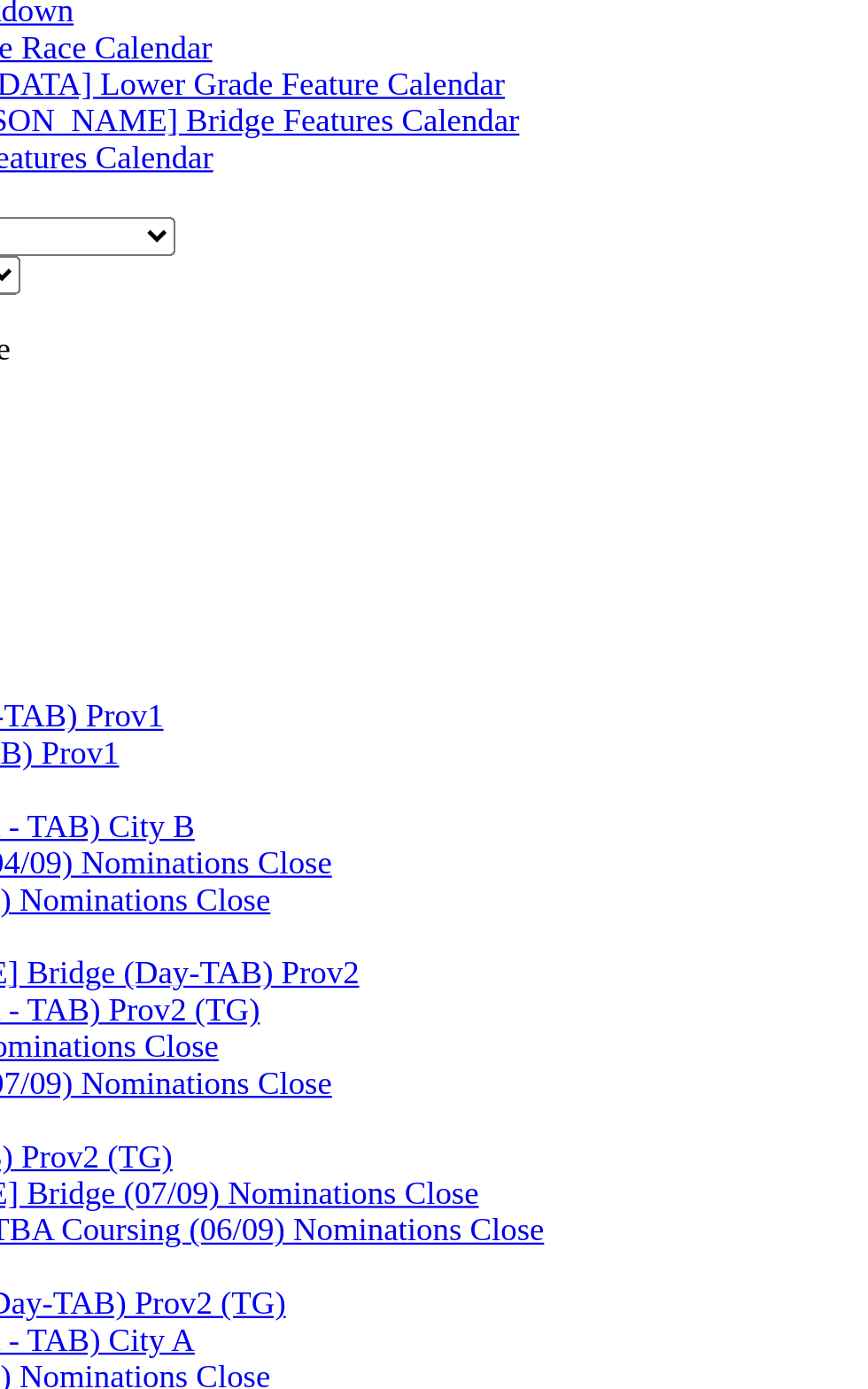
scroll to position [253, 0]
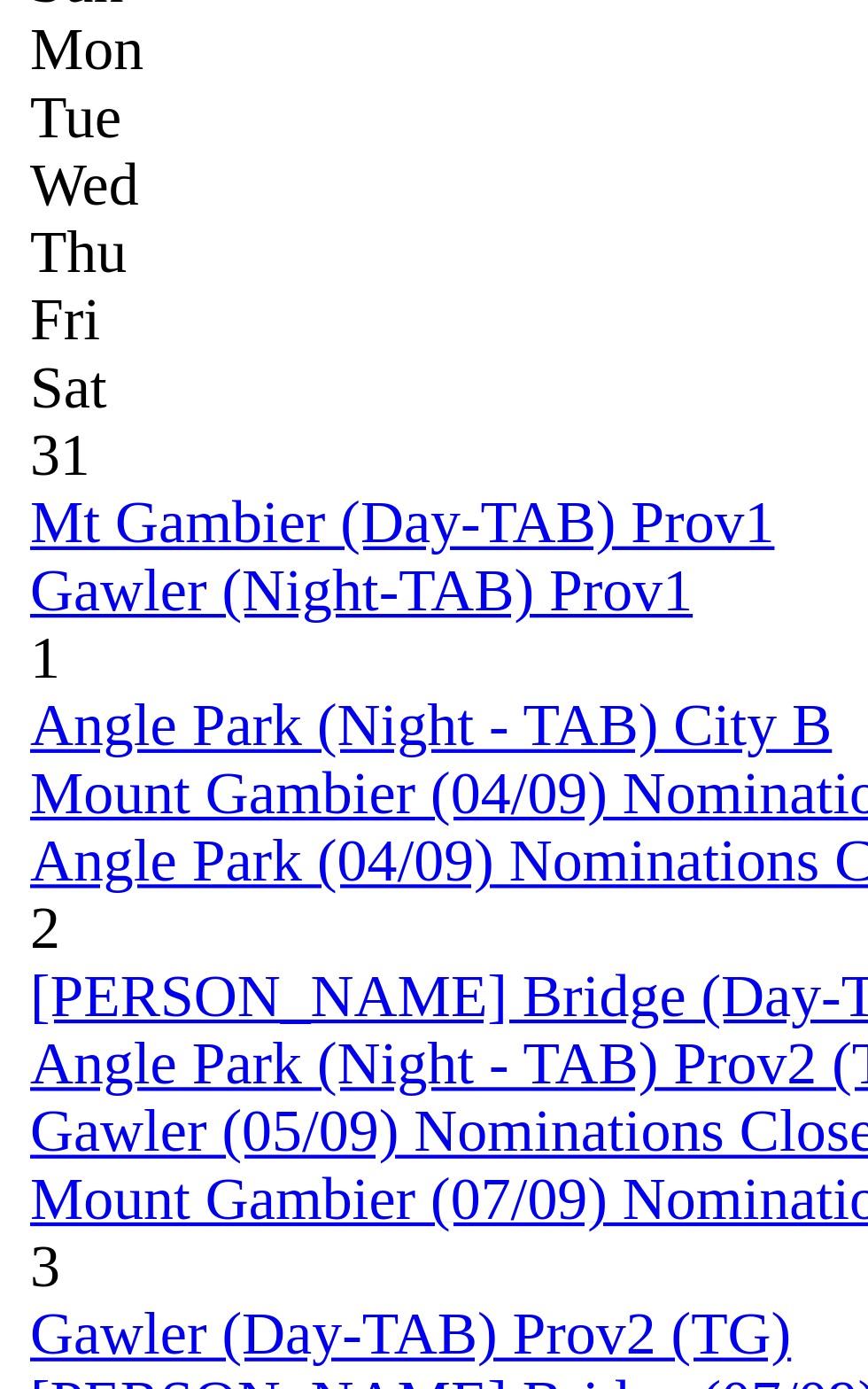
scroll to position [216, 0]
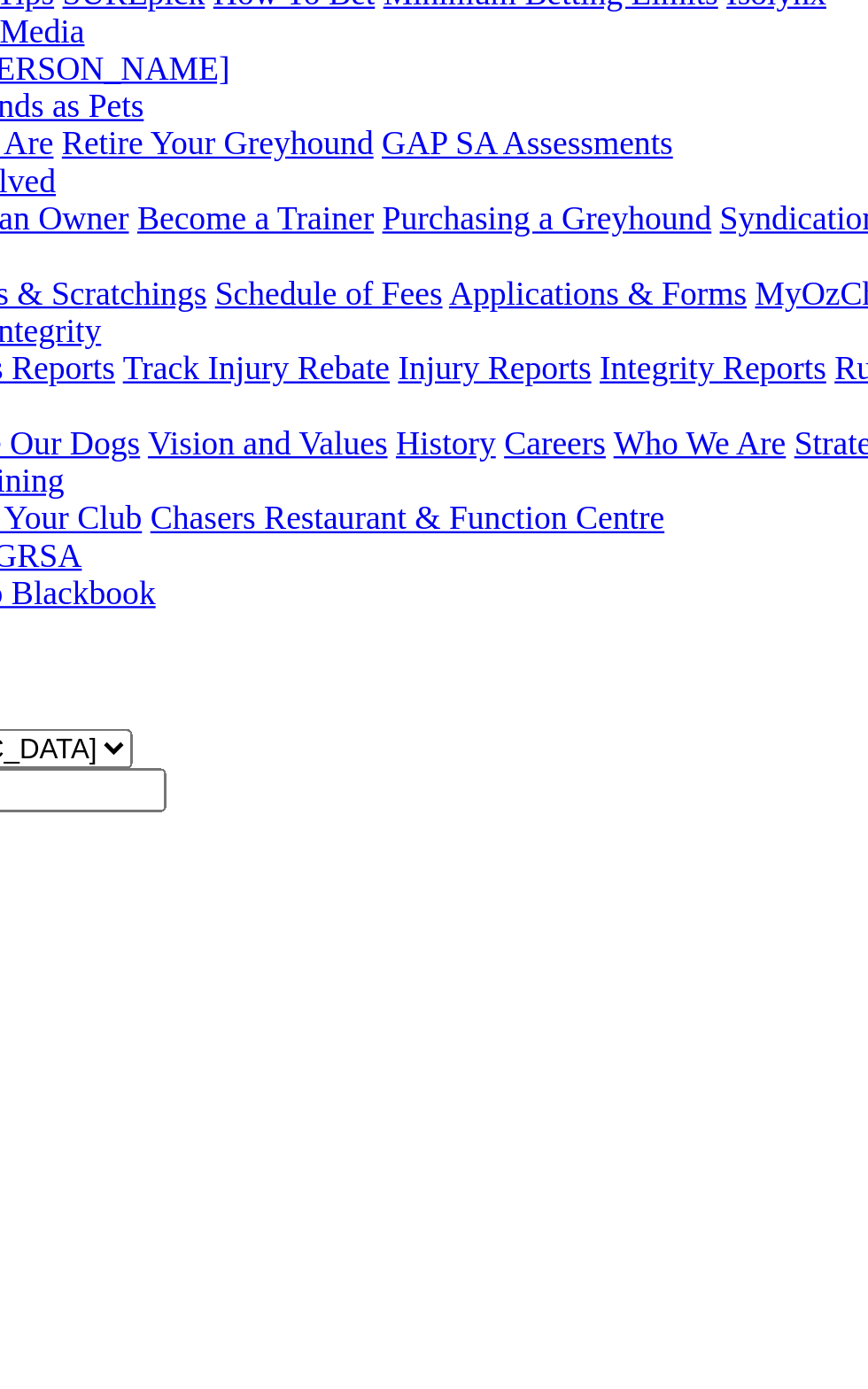
scroll to position [82, 0]
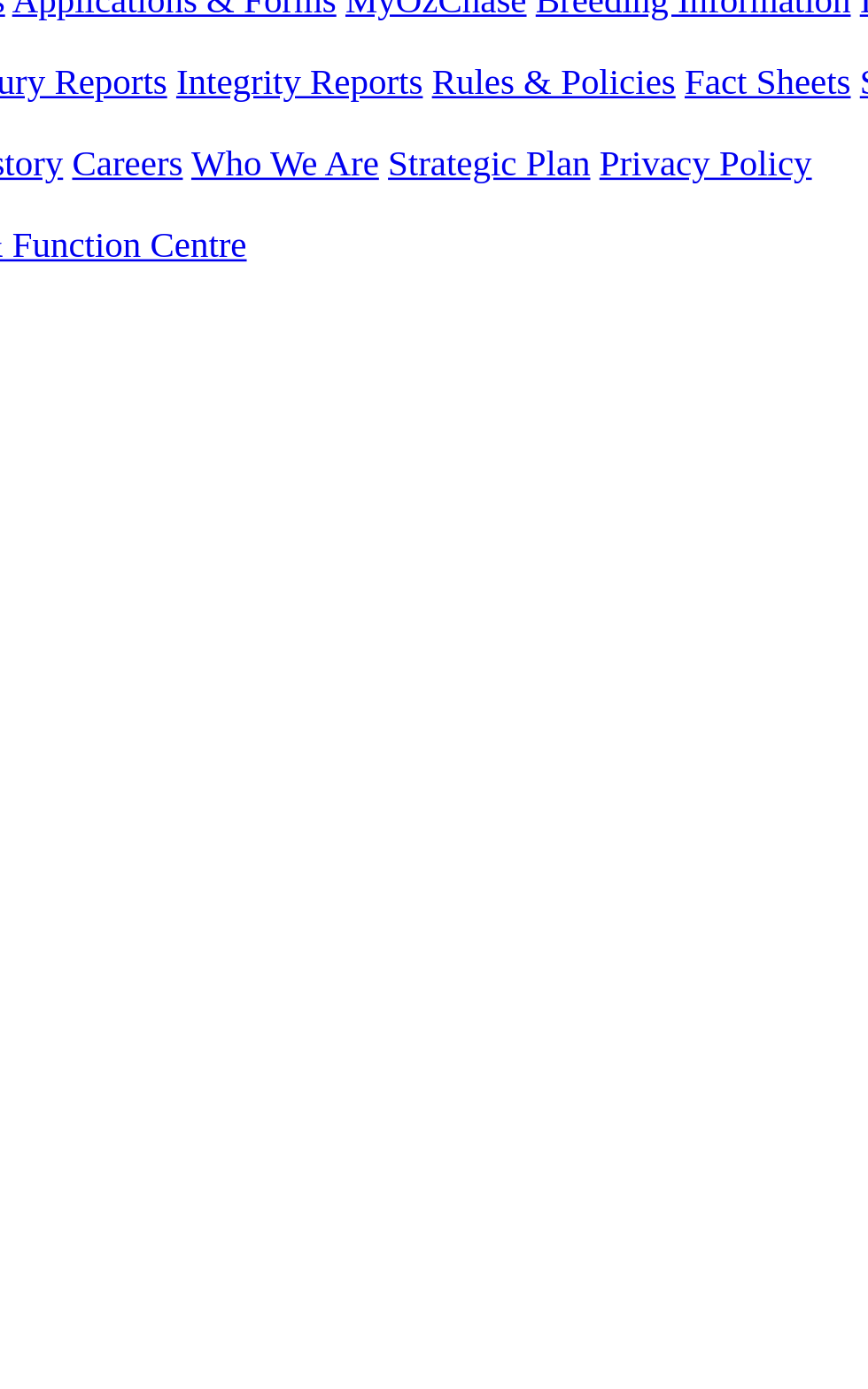
click at [46, 1288] on link "5 3 4 6" at bounding box center [26, 1295] width 39 height 15
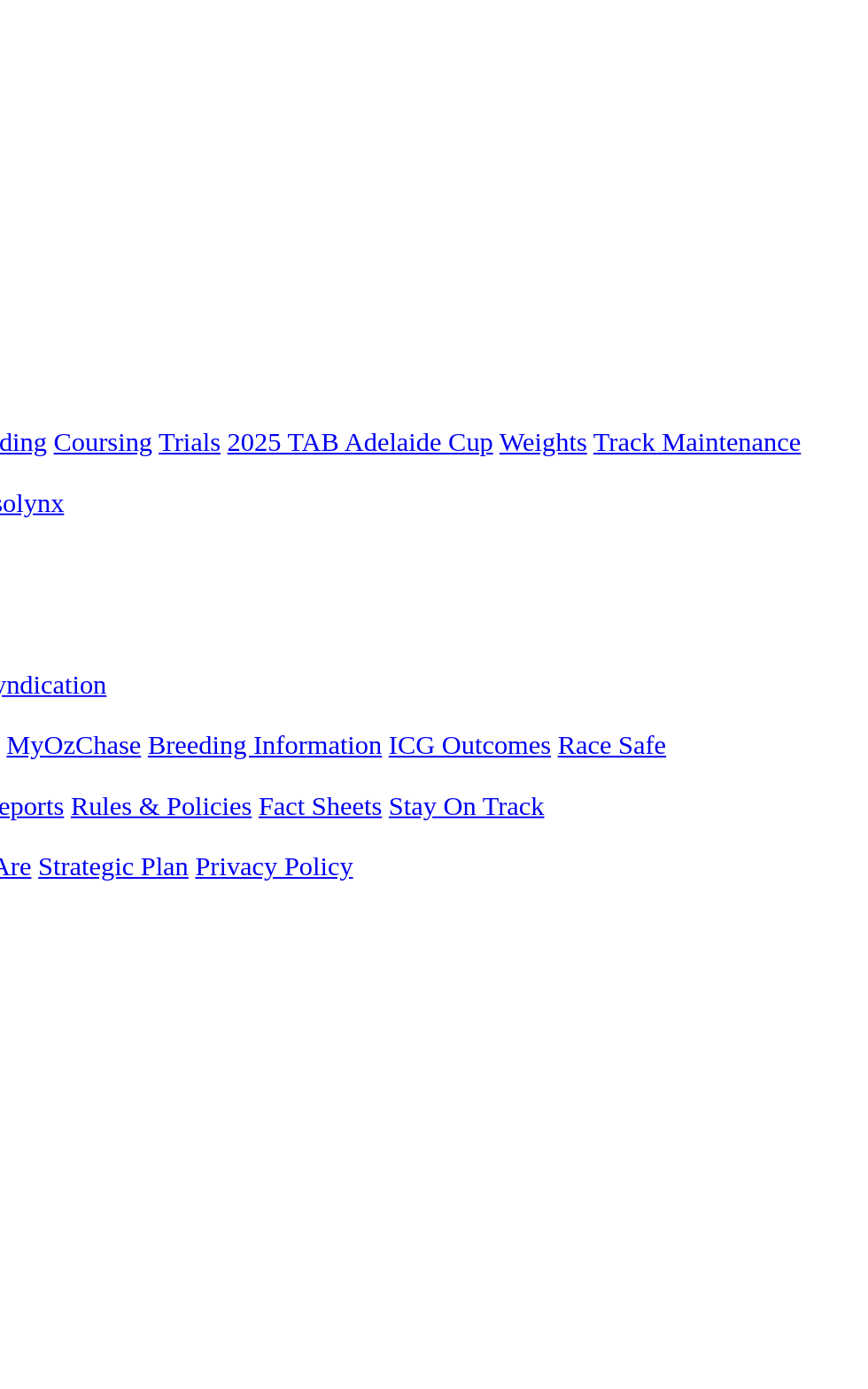
click at [832, 660] on div "E S F" at bounding box center [434, 669] width 853 height 16
click at [39, 660] on link "F" at bounding box center [35, 668] width 8 height 15
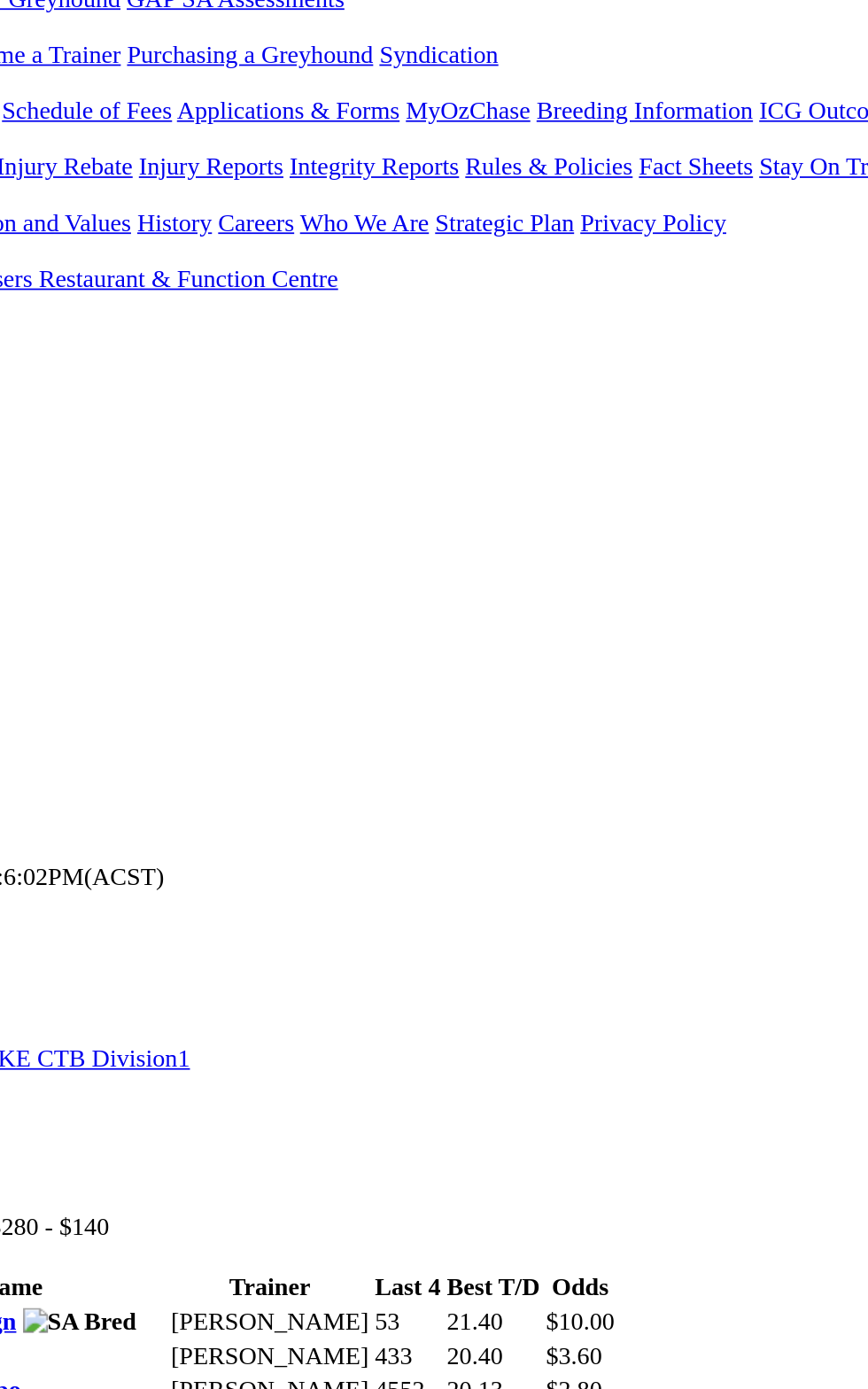
scroll to position [12, 0]
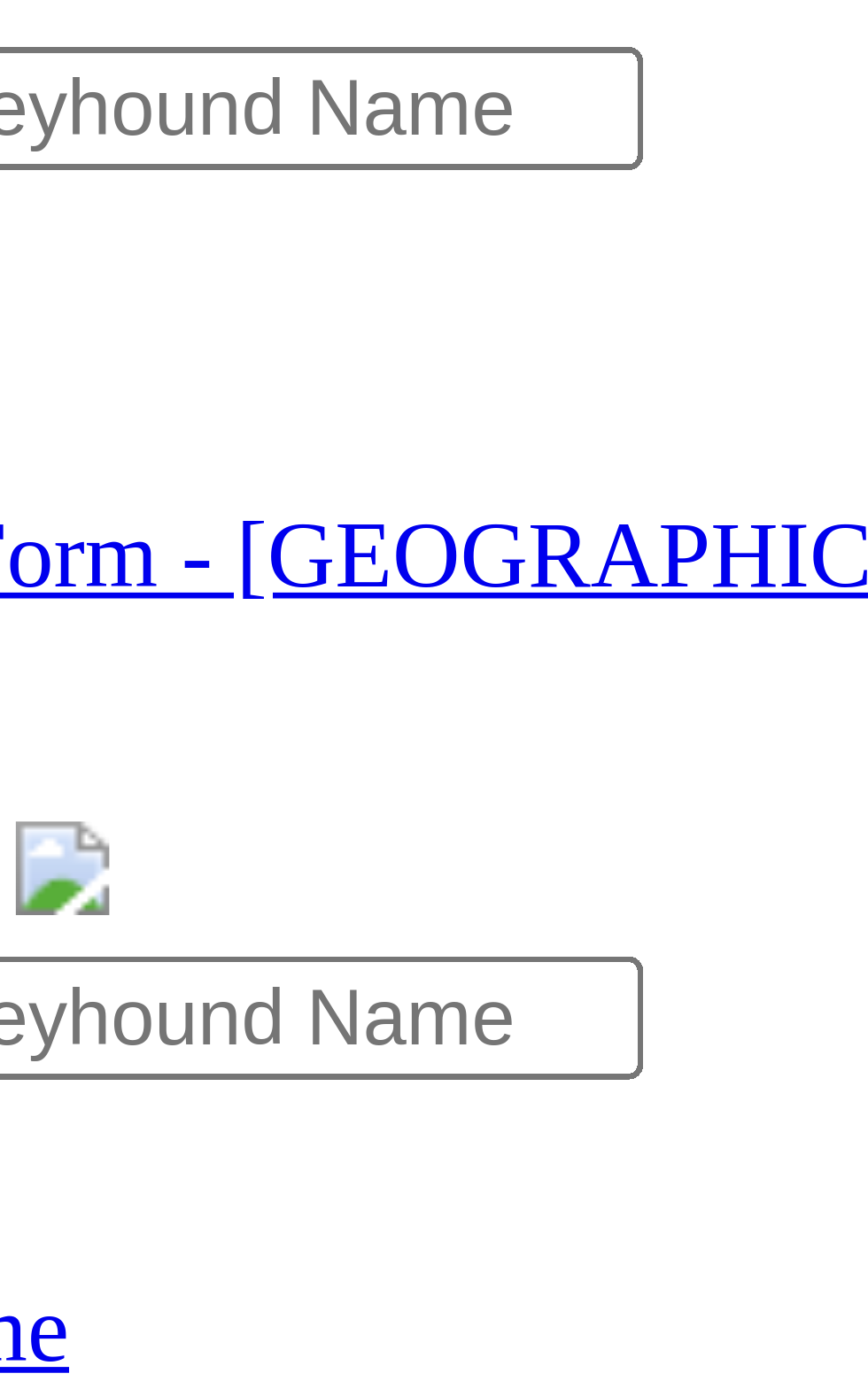
click at [150, 578] on select "South Australia New South Wales Northern Territory Queensland Tasmania Victoria…" at bounding box center [78, 586] width 143 height 17
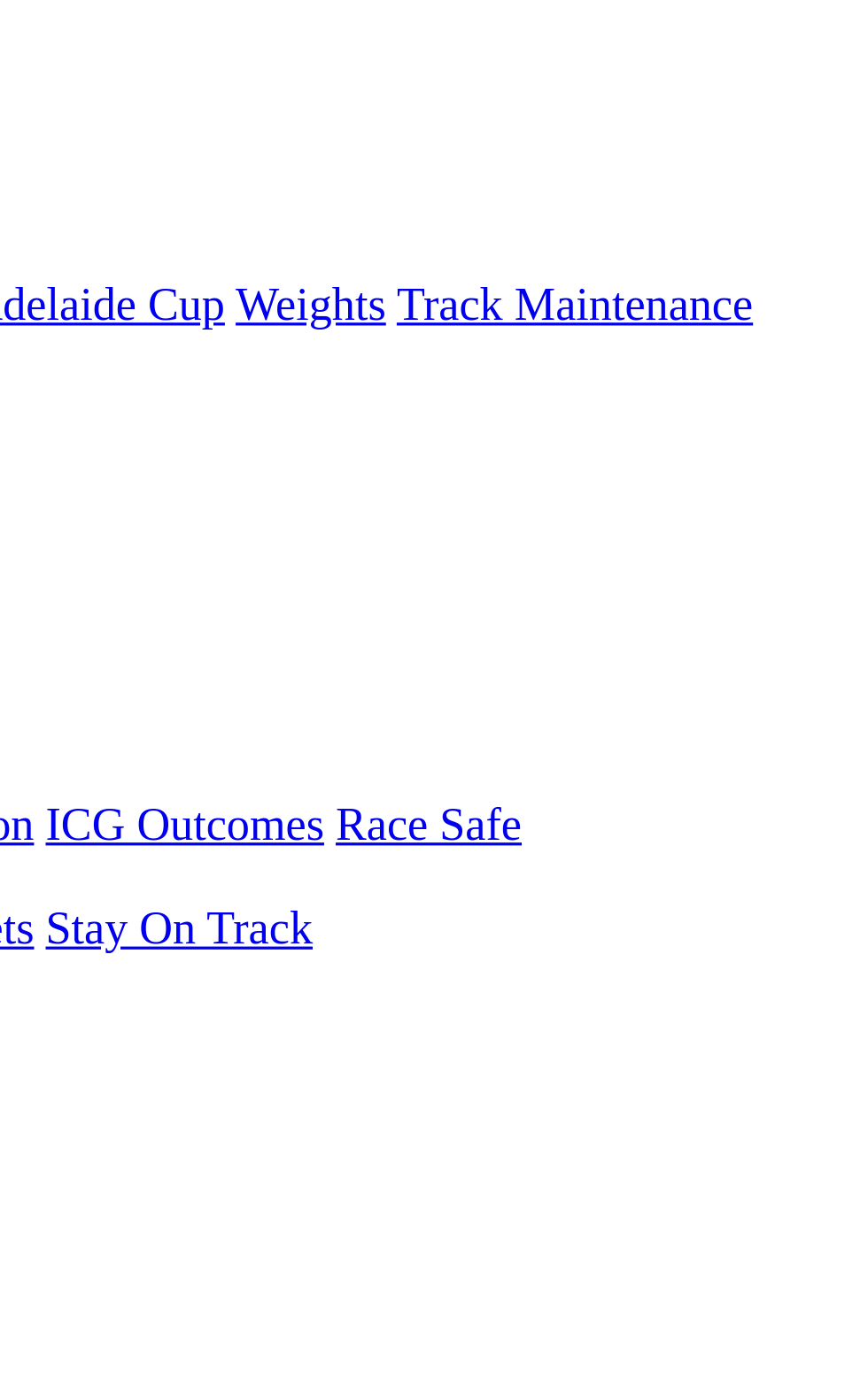
click at [39, 709] on link "F" at bounding box center [35, 716] width 8 height 15
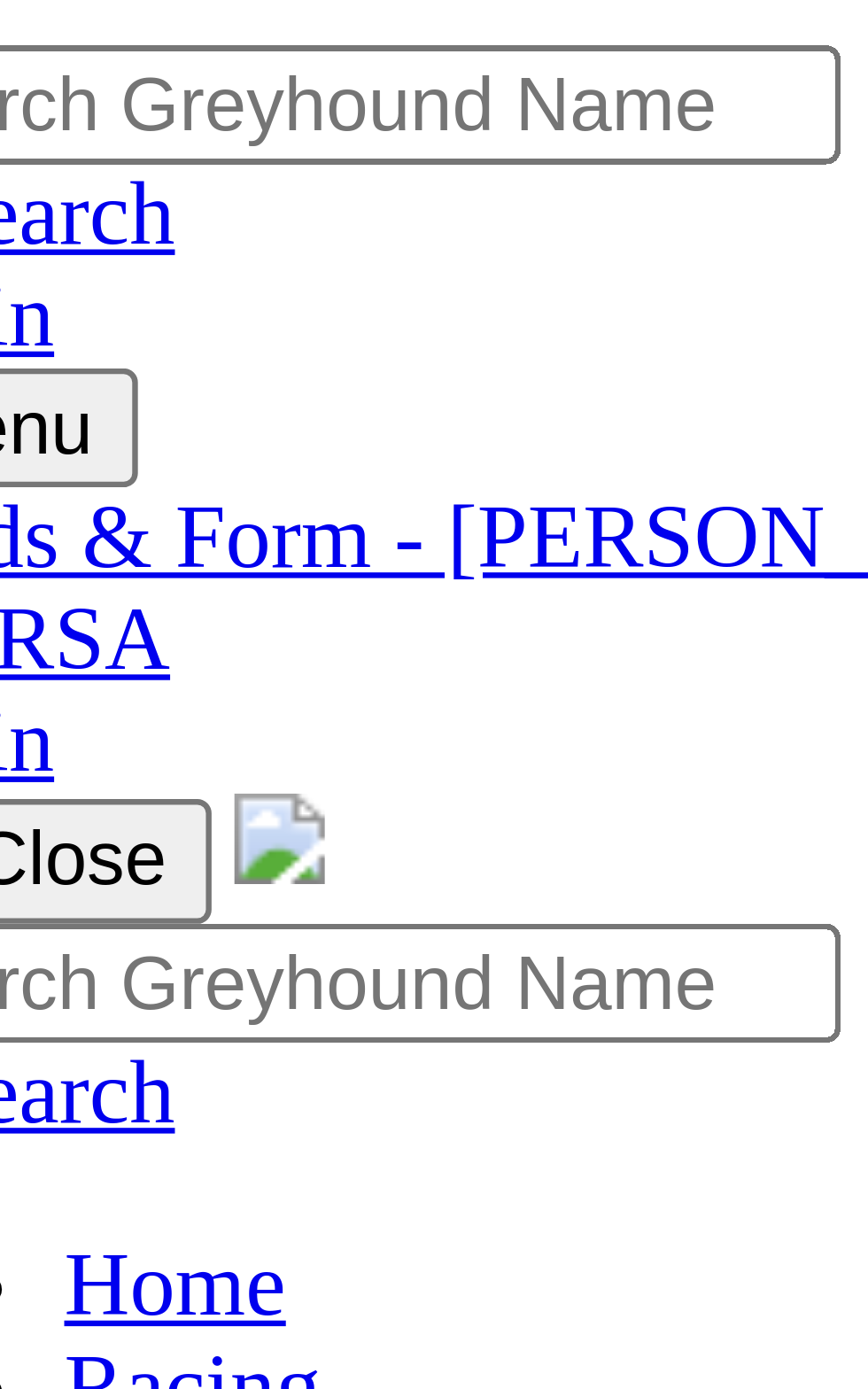
click at [89, 613] on div "FIELDS 10 races" at bounding box center [434, 621] width 853 height 16
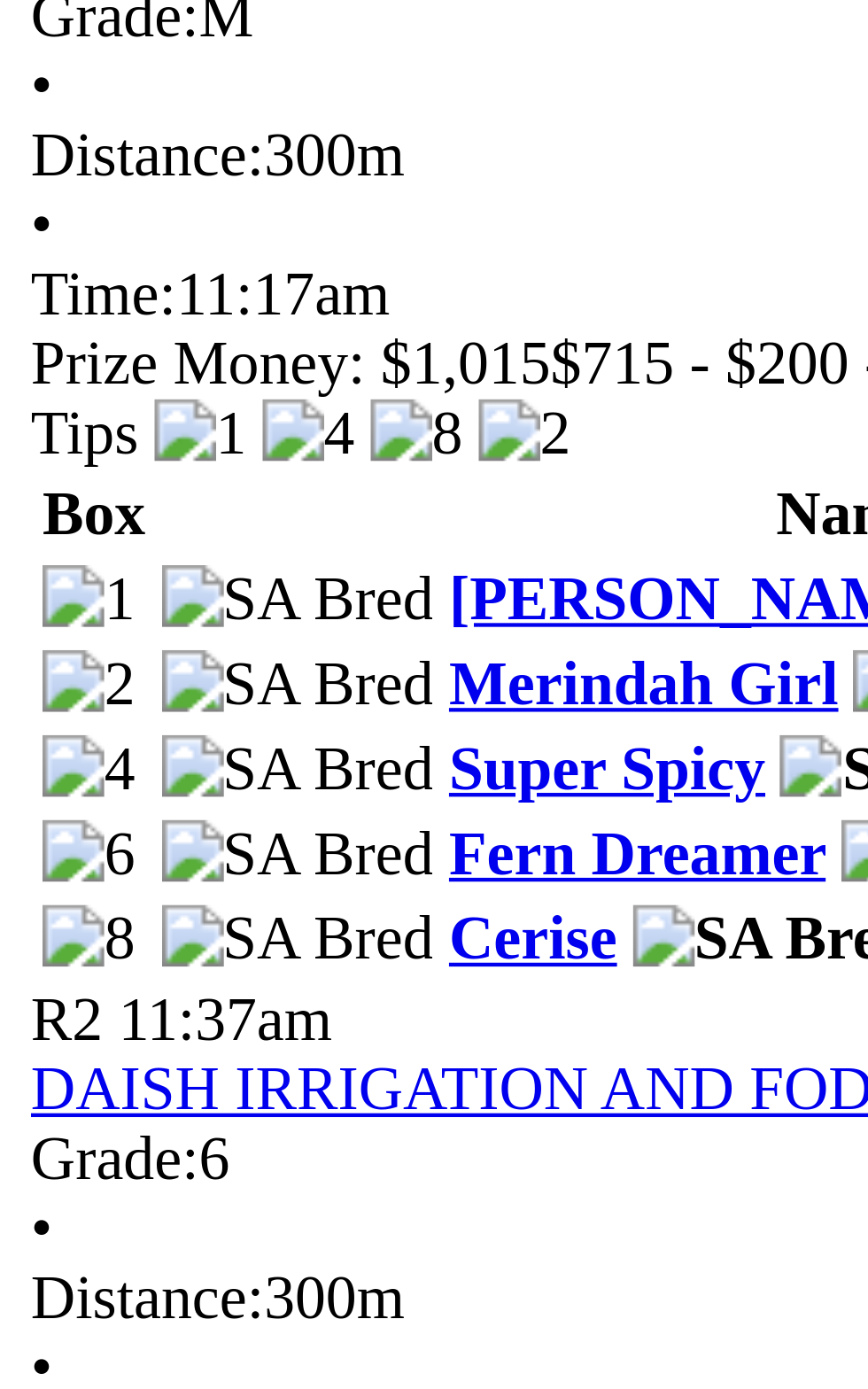
scroll to position [112, 0]
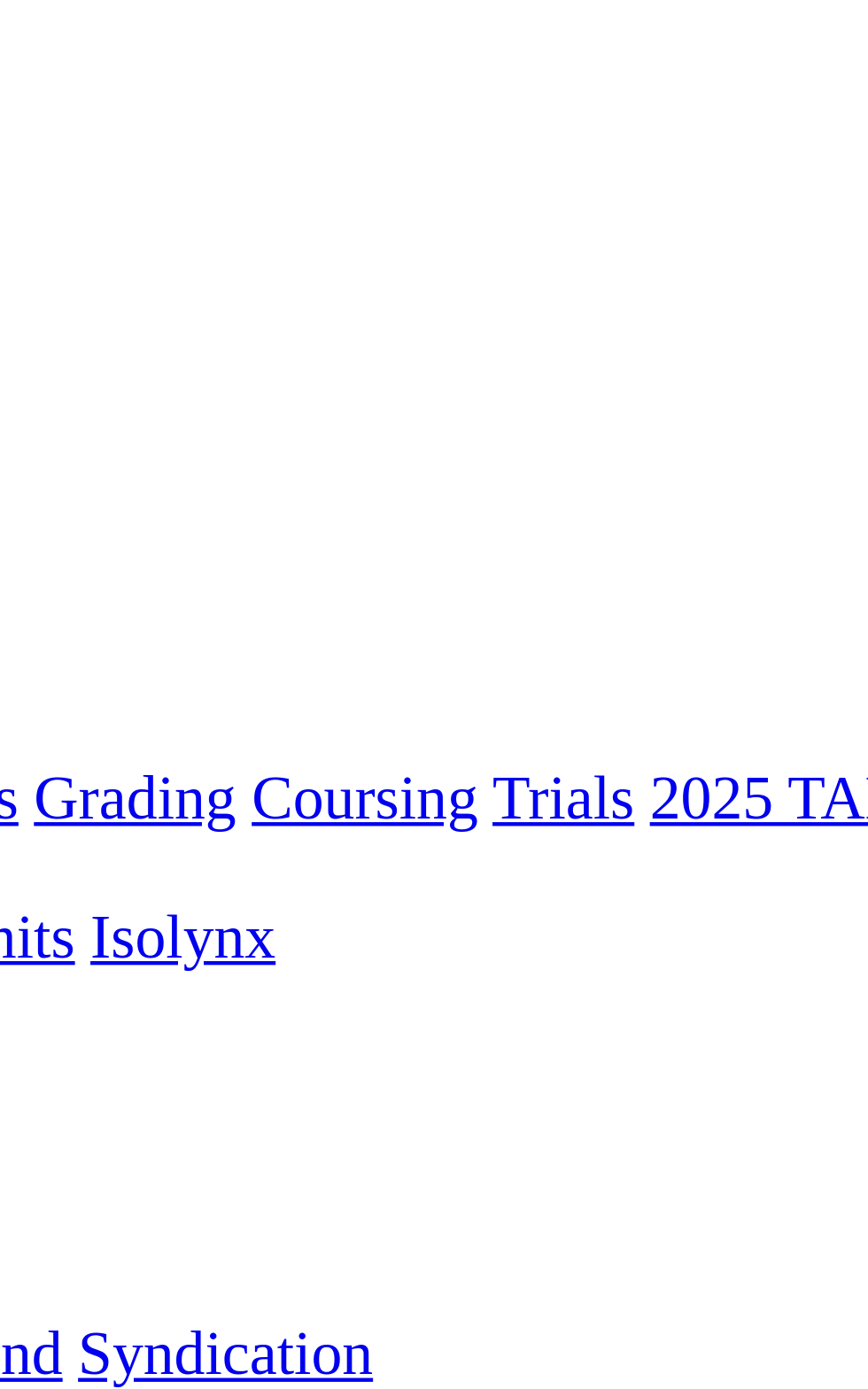
scroll to position [0, 0]
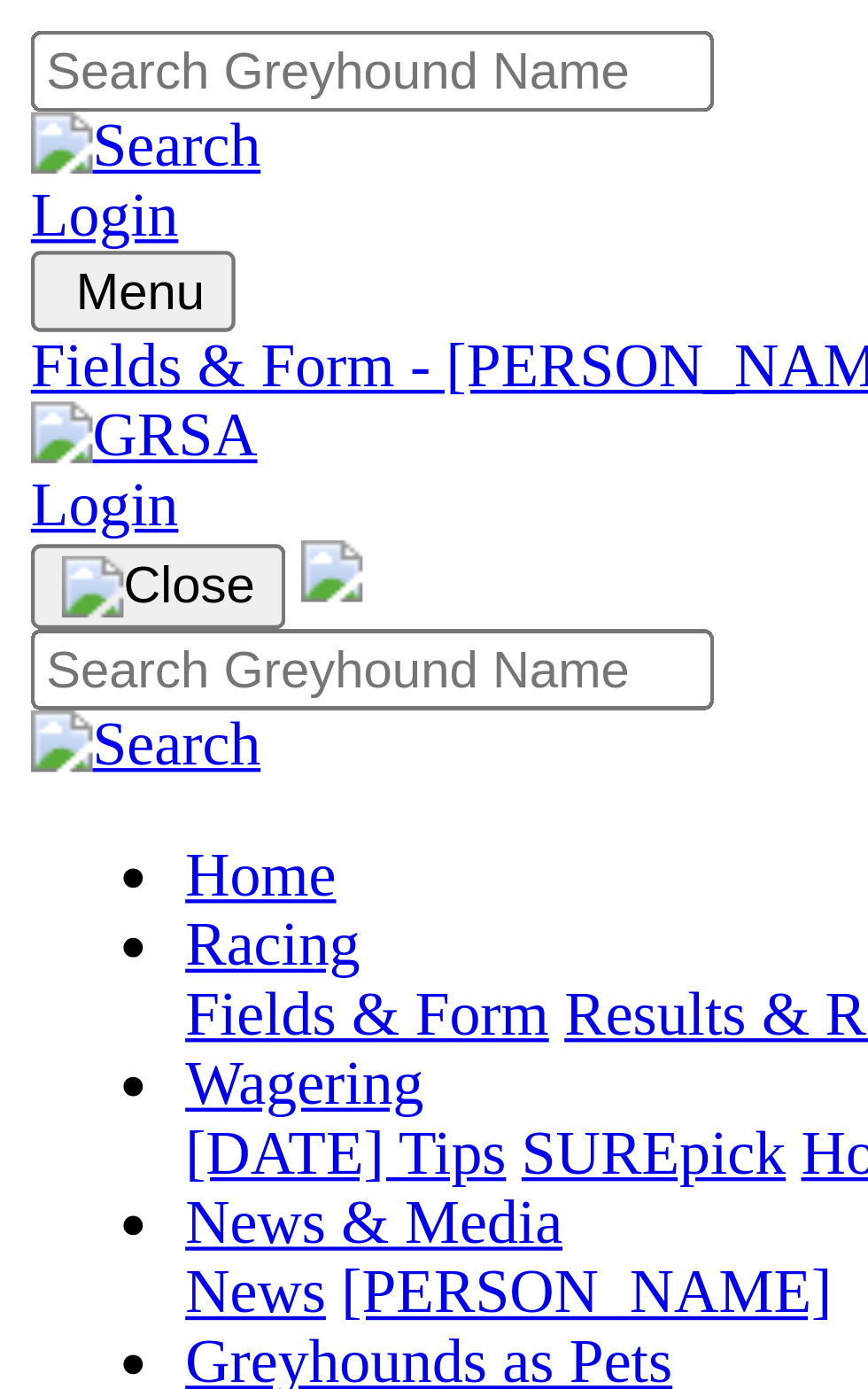
click at [15, 71] on img "Toggle navigation" at bounding box center [15, 71] width 0 height 0
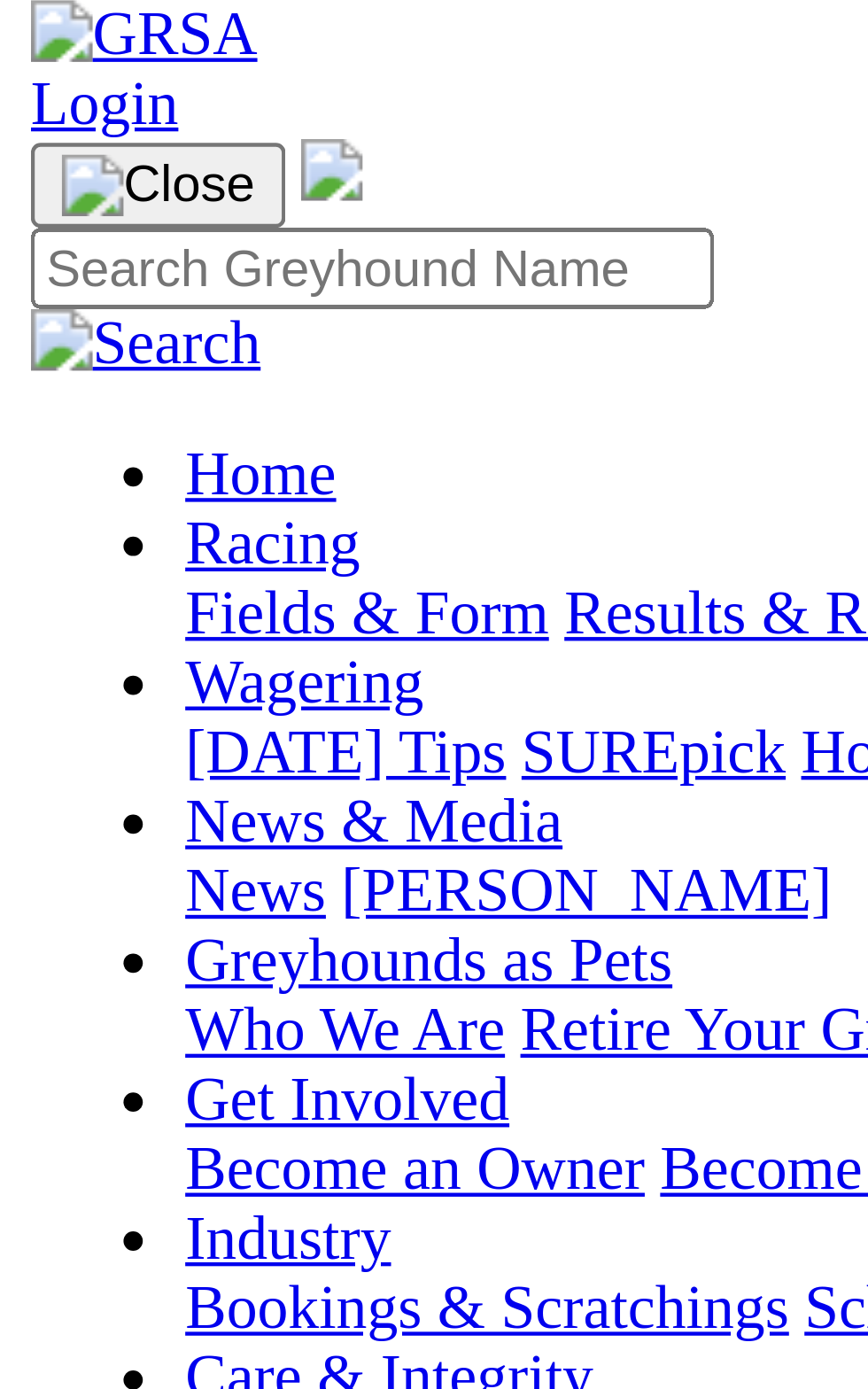
click at [133, 240] on link "Results & Replays" at bounding box center [182, 233] width 105 height 15
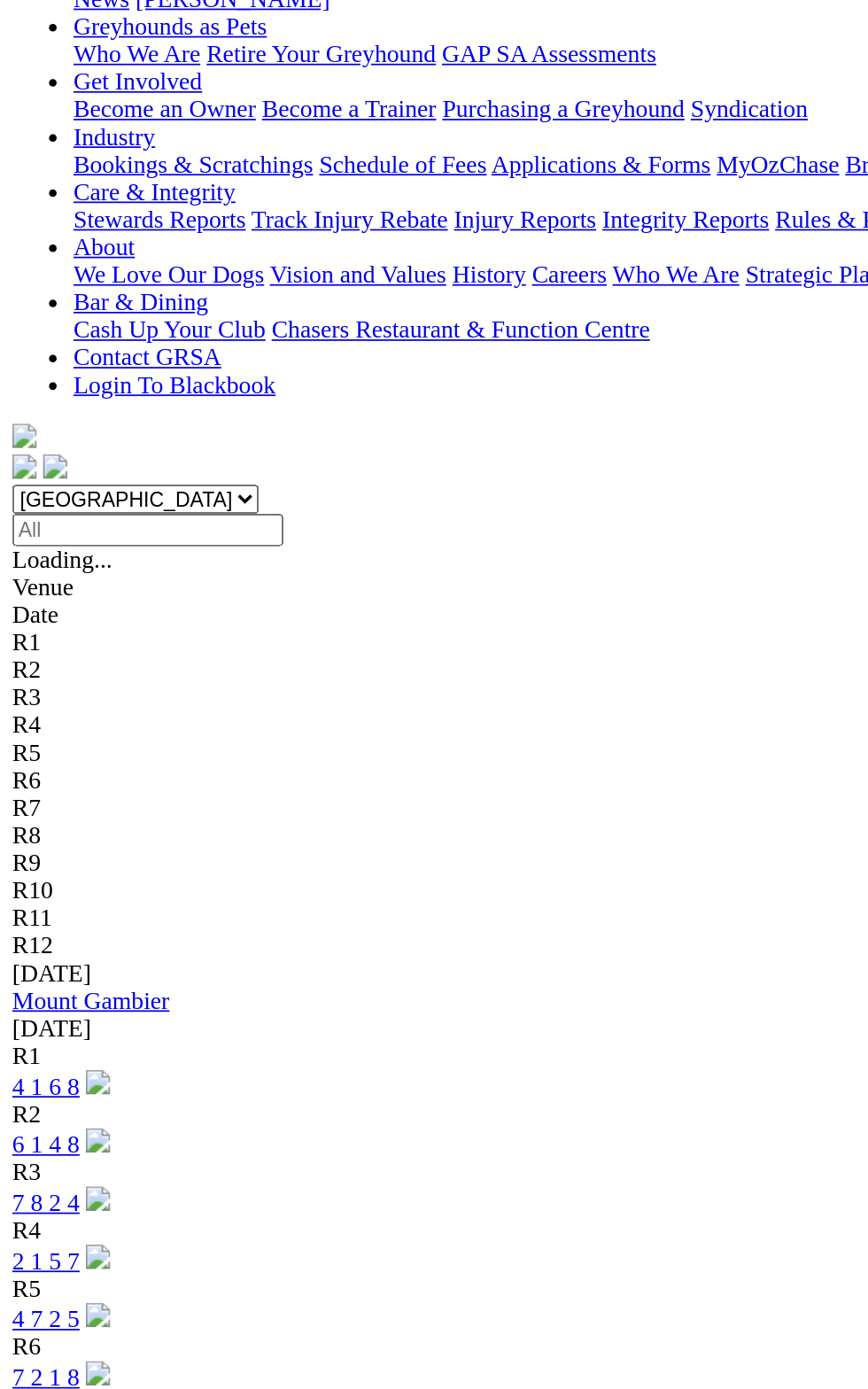
scroll to position [54, 0]
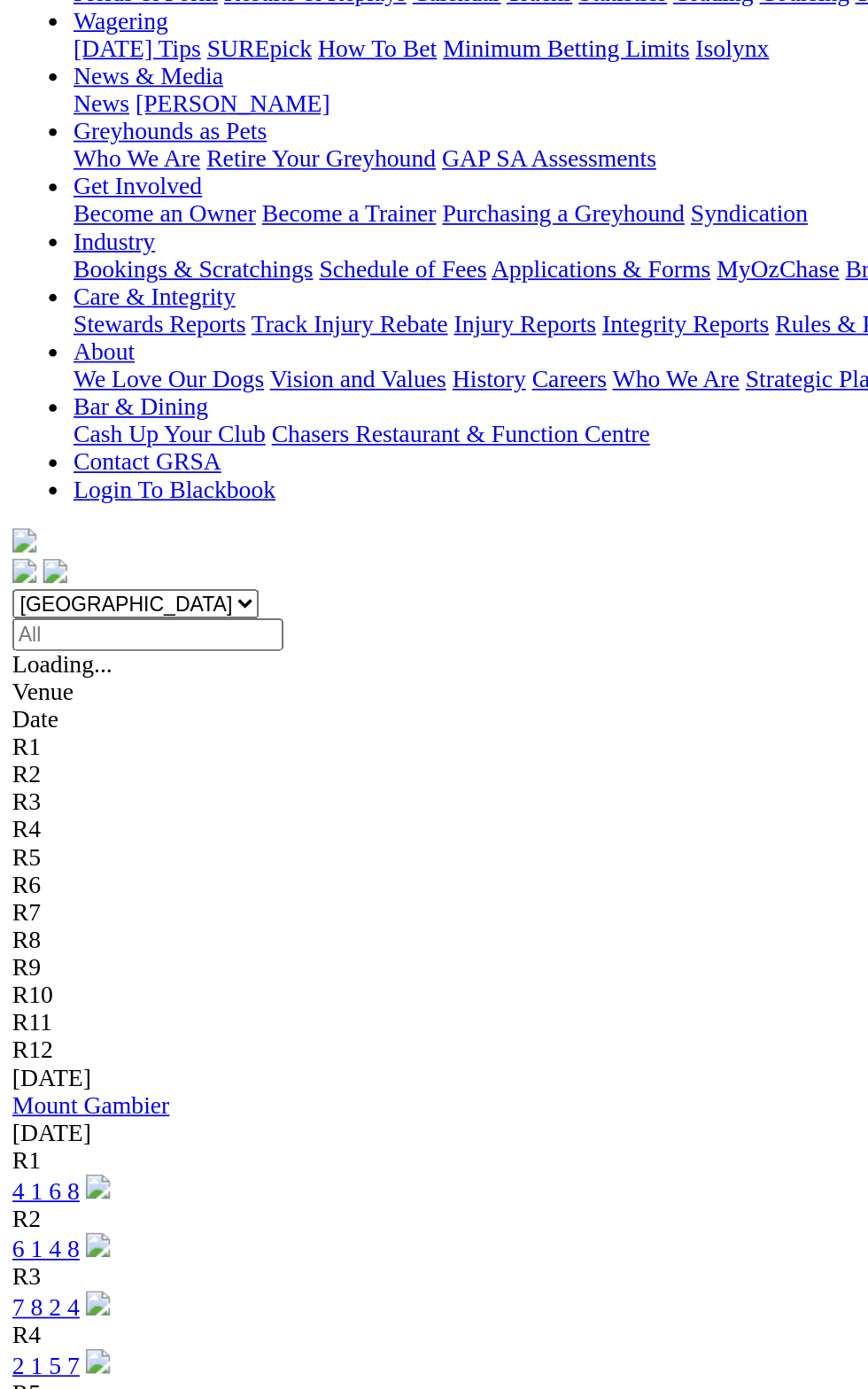
click at [84, 1249] on div "07 Sep 25" at bounding box center [434, 1257] width 853 height 16
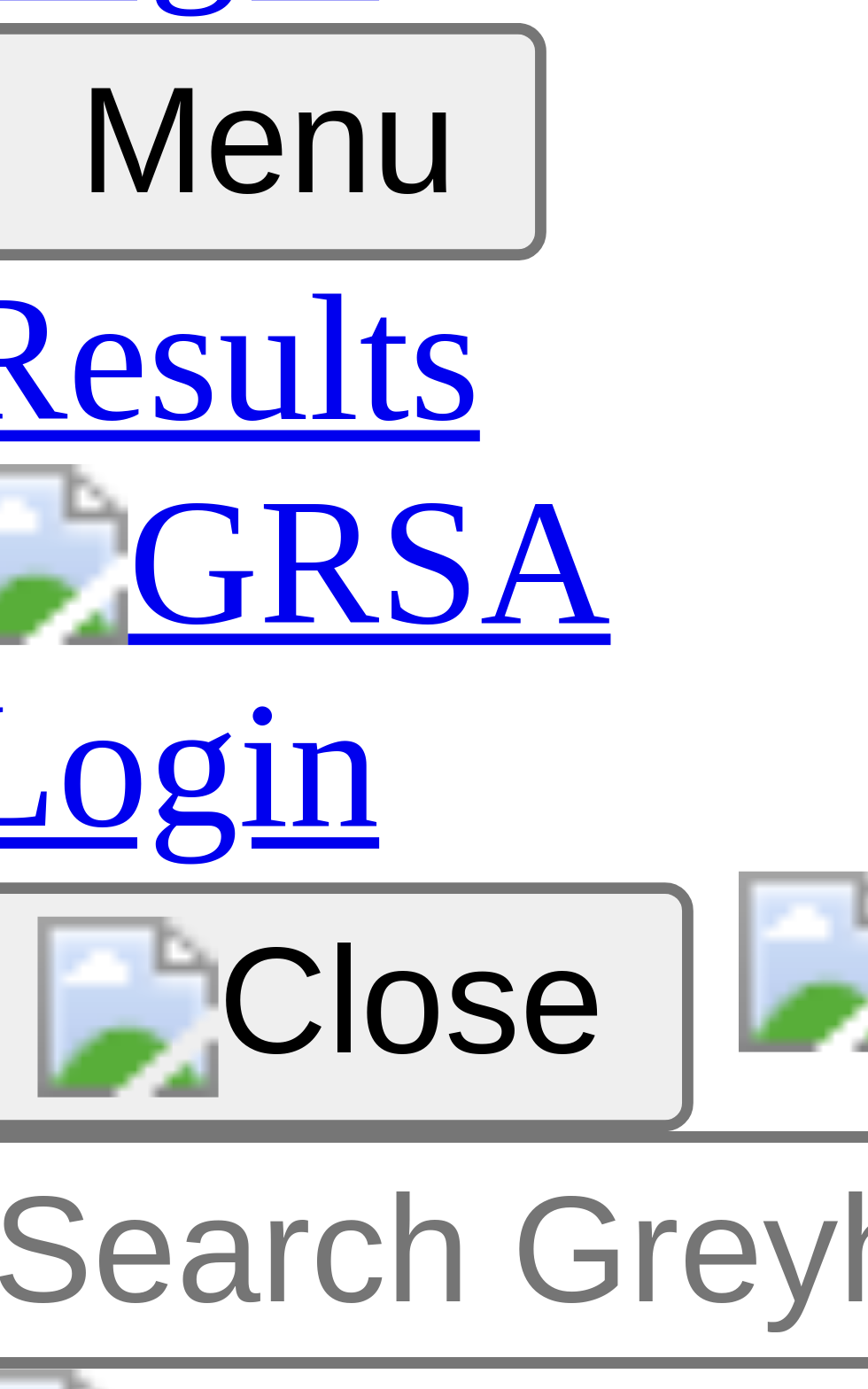
scroll to position [0, 0]
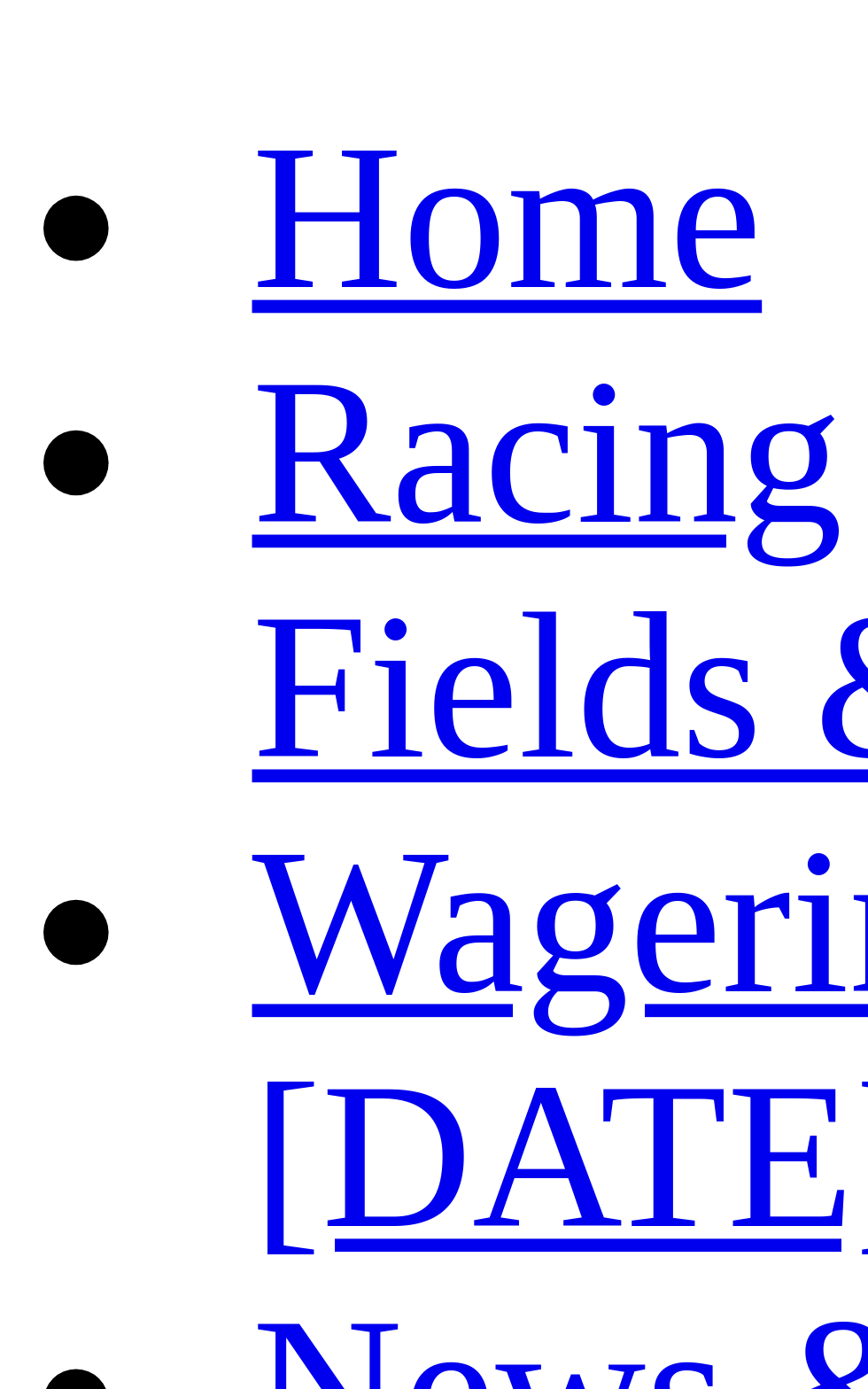
click at [61, 868] on div "Mount Gambier 07 Sep 25" at bounding box center [434, 884] width 853 height 32
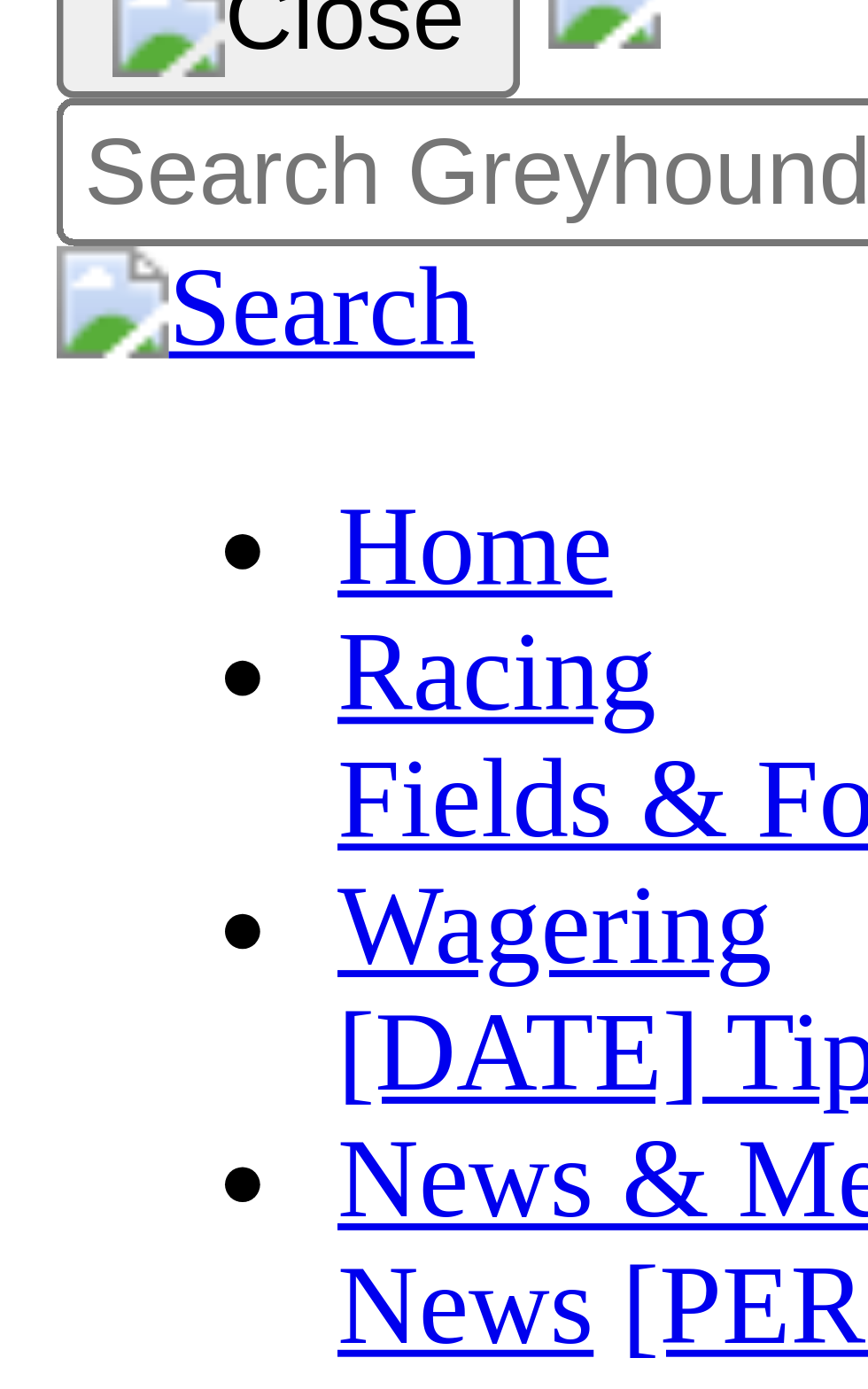
scroll to position [131, 0]
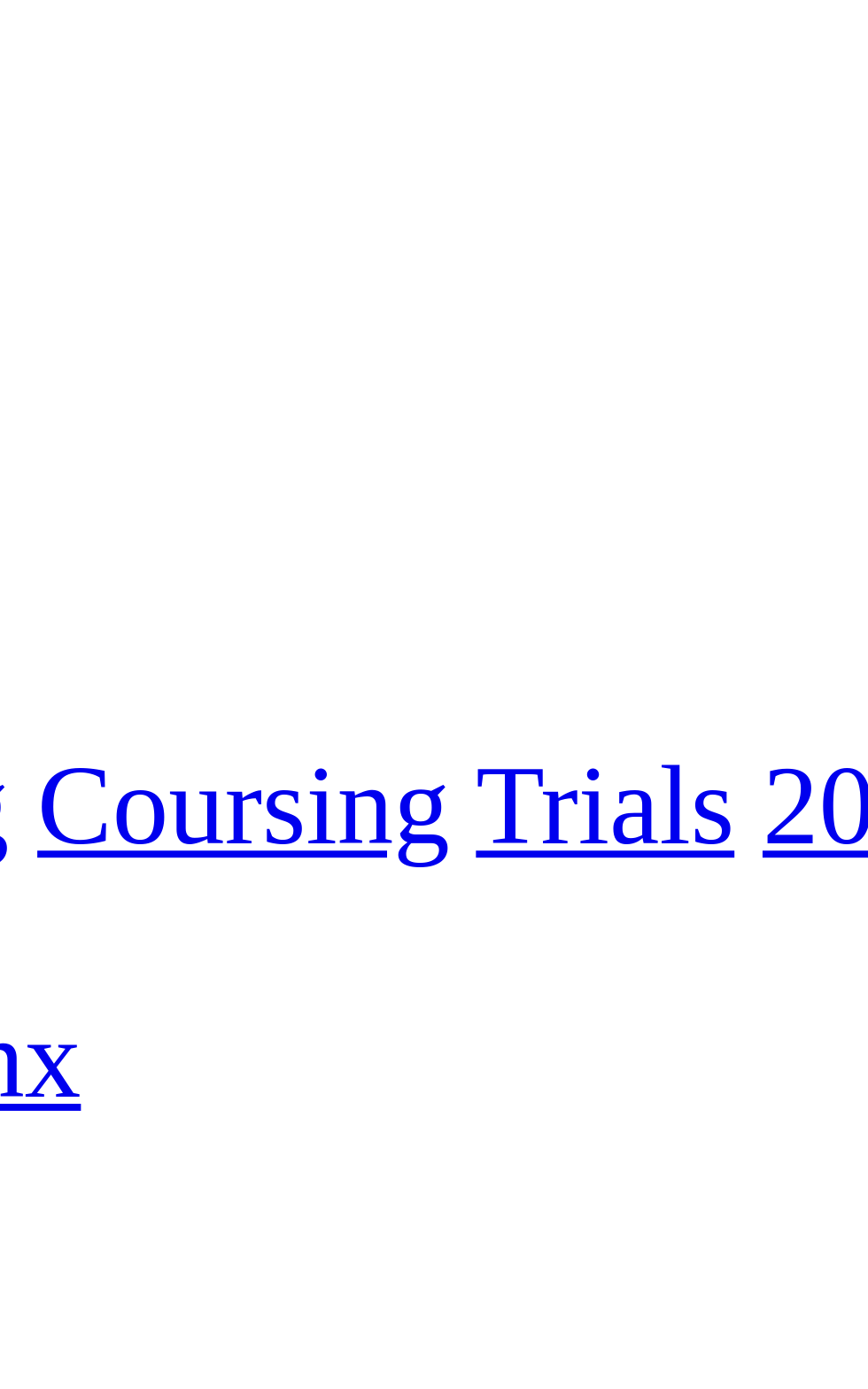
click at [472, 837] on div "R3" at bounding box center [434, 845] width 853 height 16
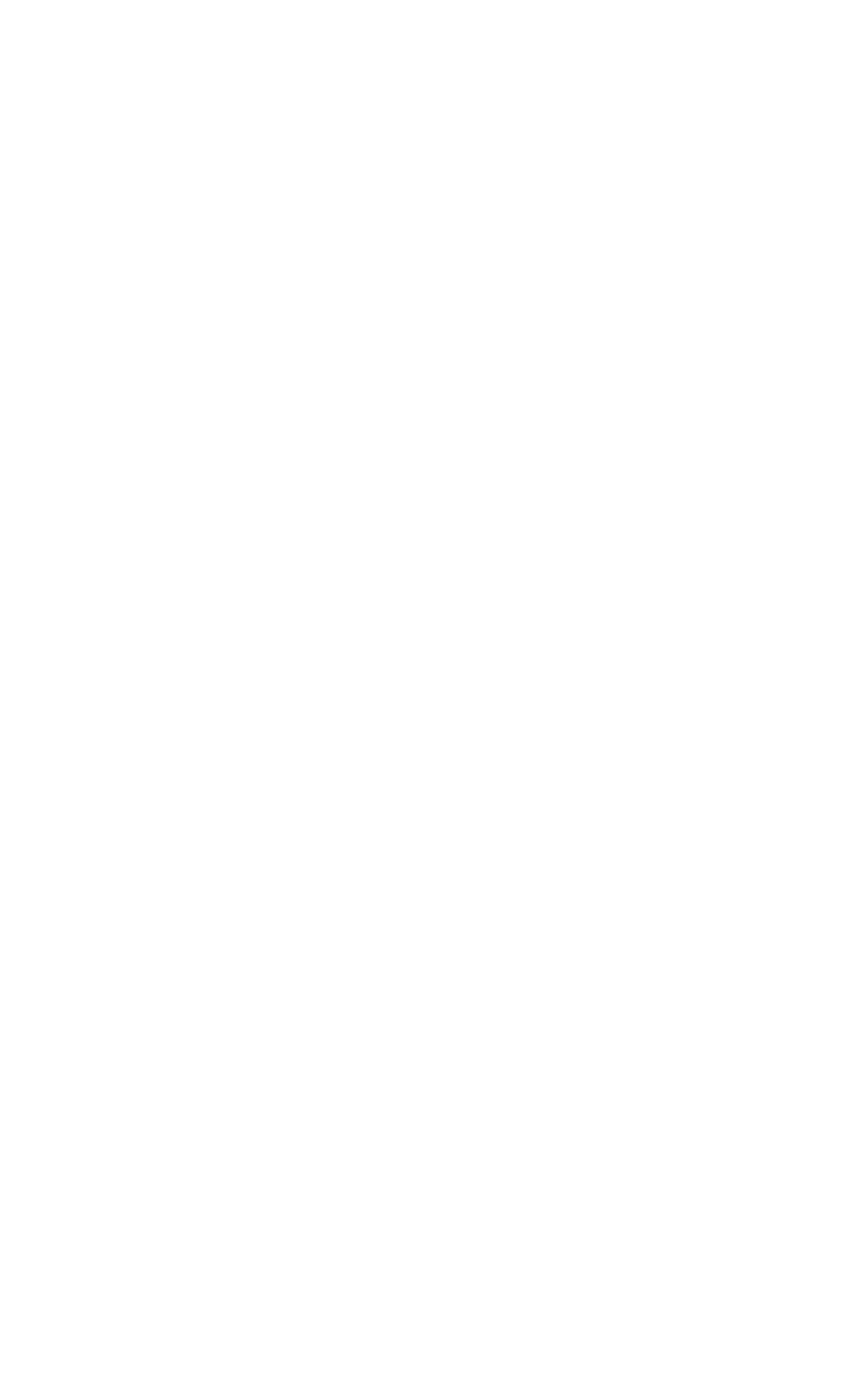
click at [46, 1238] on link "5 3 4 6" at bounding box center [26, 1245] width 39 height 15
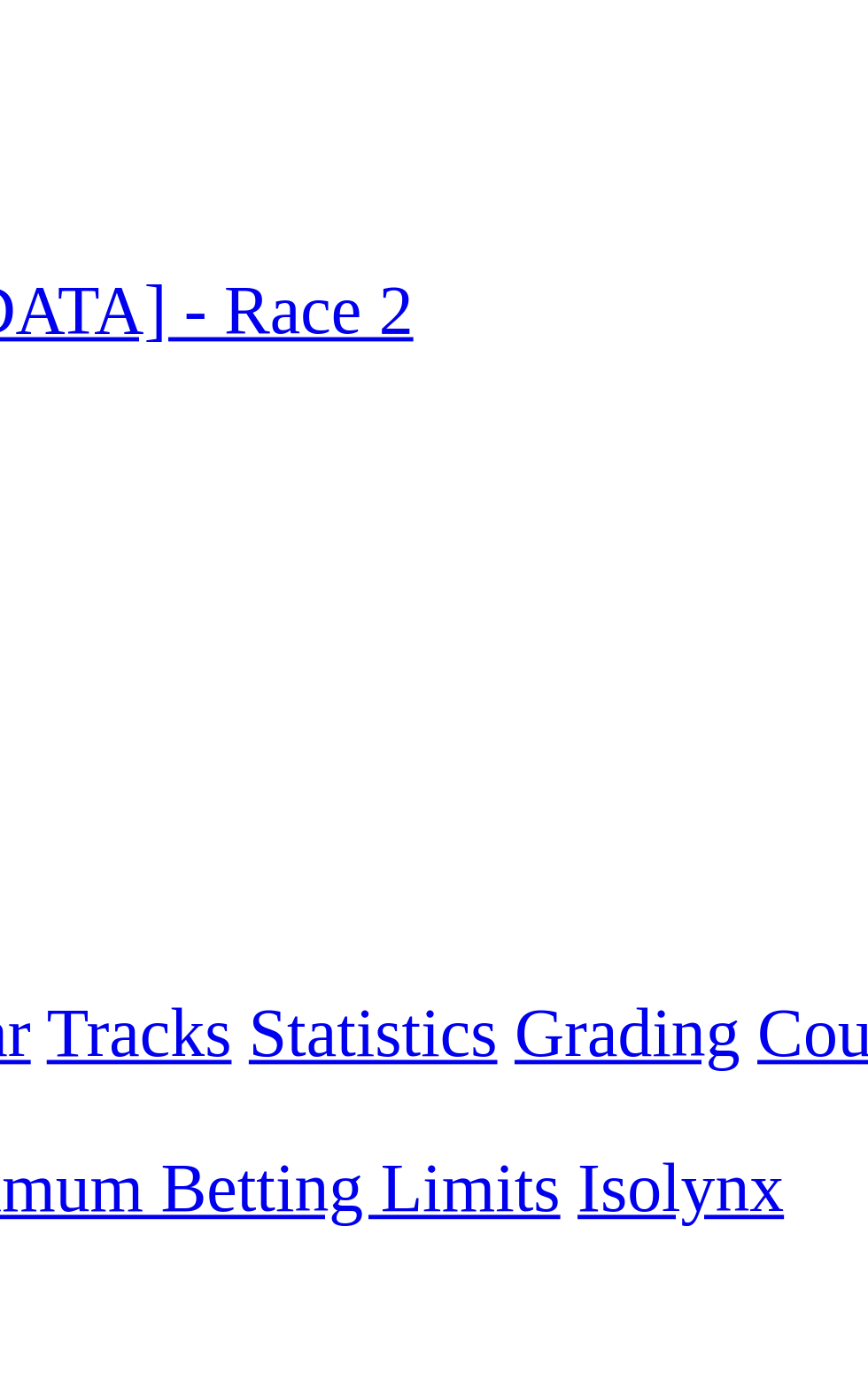
click at [448, 804] on div "[PERSON_NAME] Bridge [DATE] FIRST RACE: 4:44PM(ACST) Kennels Close: 4:00pm ACST…" at bounding box center [434, 836] width 853 height 64
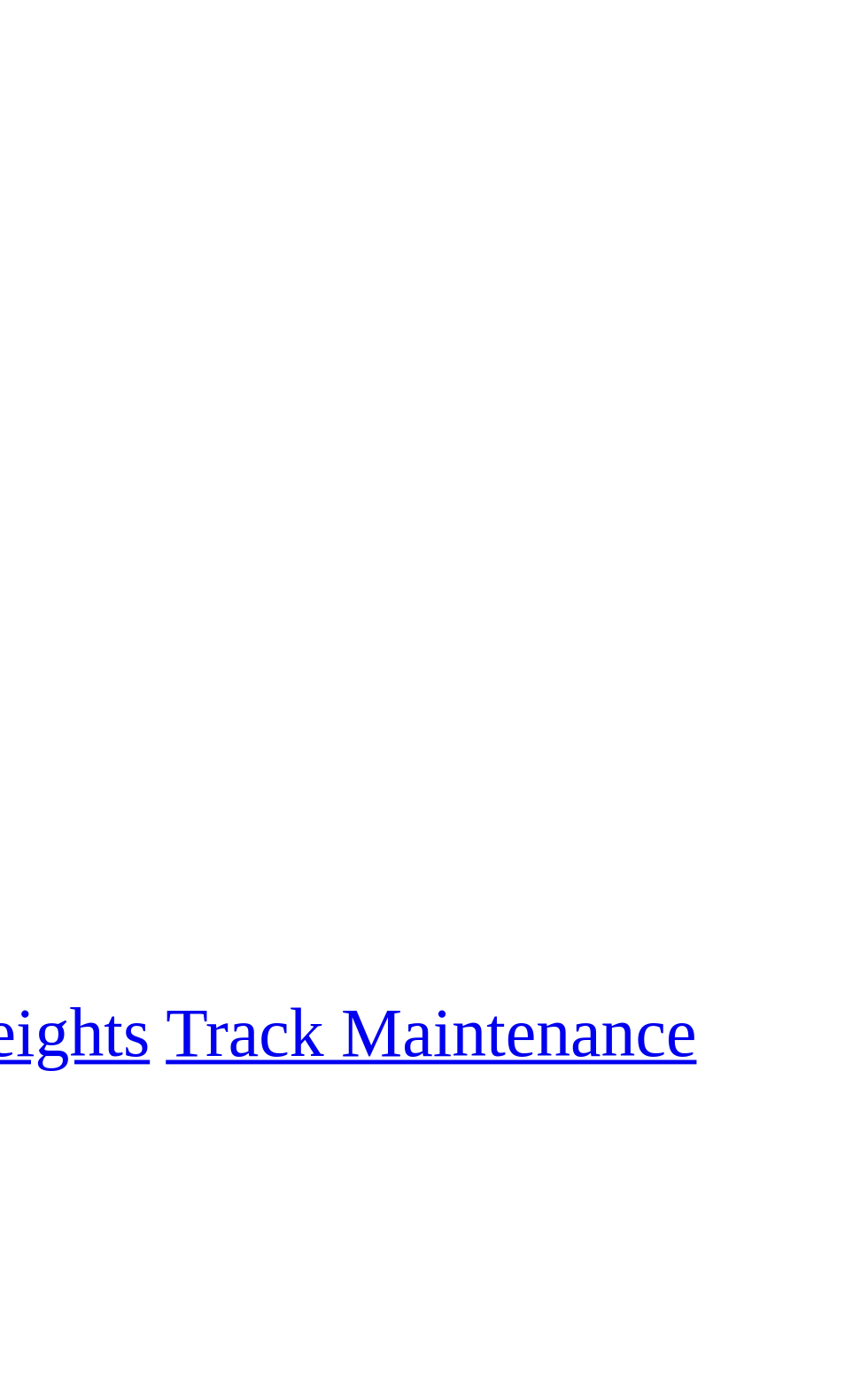
click at [772, 868] on div "R2 [PERSON_NAME] MOTORS (STRAIGHT N/P) STAKE PR1 Division1 Time: 5:01pm • Dista…" at bounding box center [434, 972] width 853 height 207
